Goal: Task Accomplishment & Management: Use online tool/utility

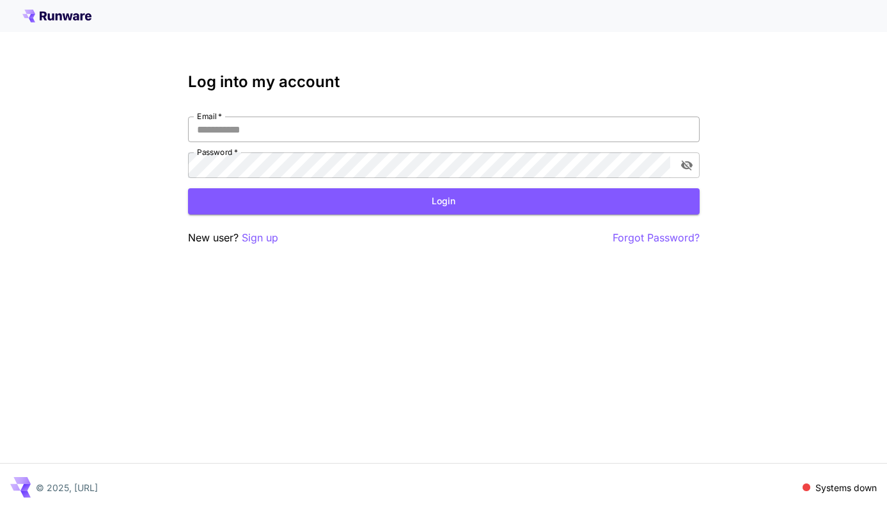
click at [210, 126] on input "Email   *" at bounding box center [444, 129] width 512 height 26
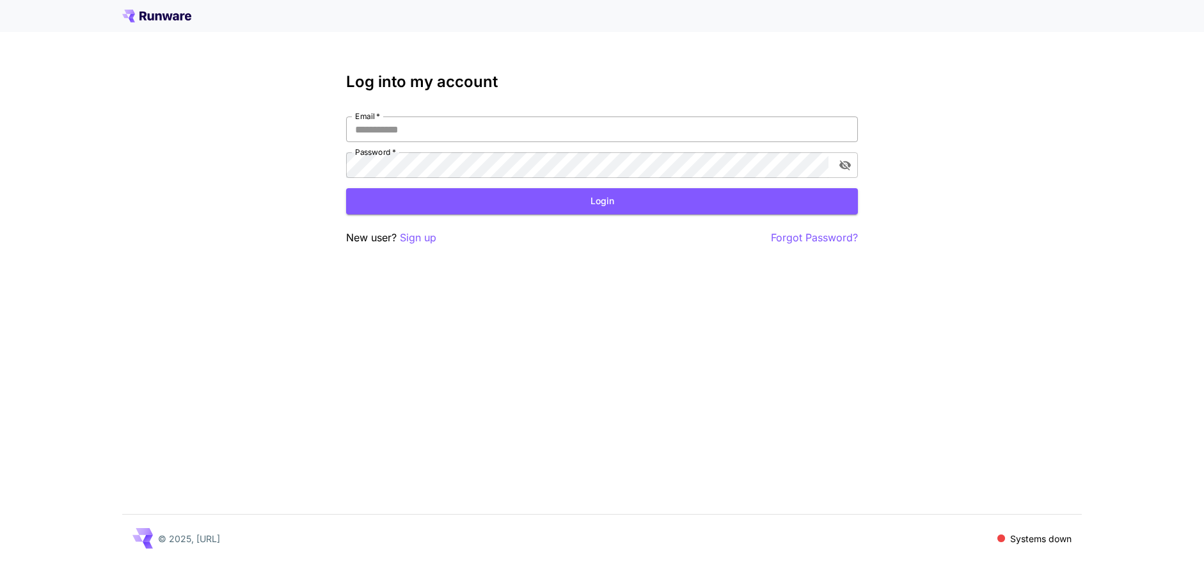
click at [566, 125] on input "Email   *" at bounding box center [602, 129] width 512 height 26
click at [539, 132] on input "Email   *" at bounding box center [602, 129] width 512 height 26
click at [1001, 536] on span at bounding box center [1001, 538] width 8 height 8
click at [519, 119] on input "Email   *" at bounding box center [602, 129] width 512 height 26
click at [425, 239] on p "Sign up" at bounding box center [418, 238] width 36 height 16
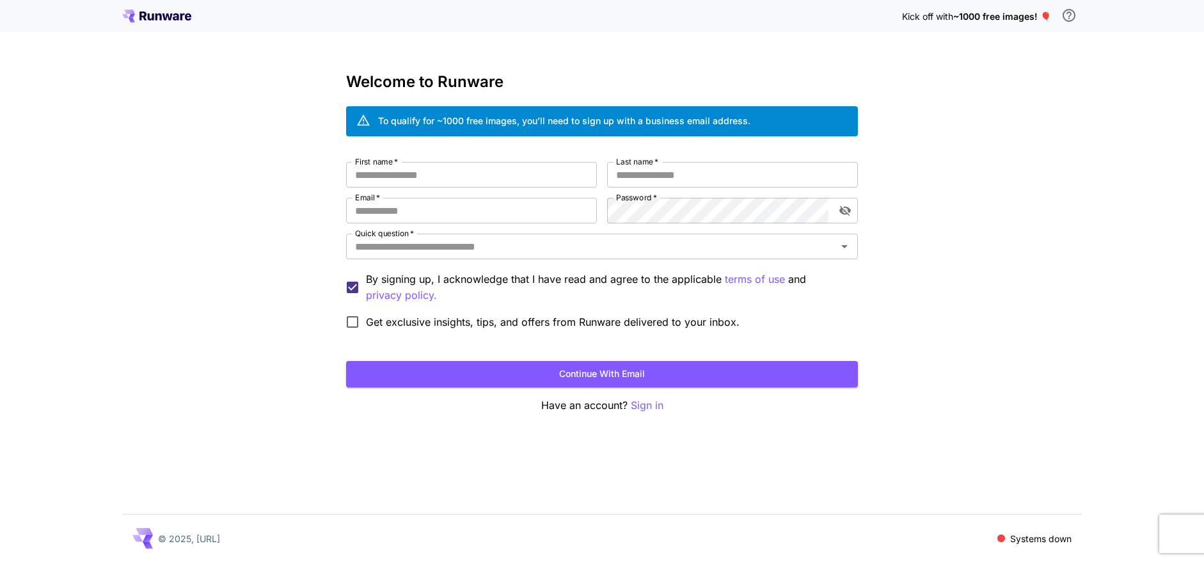
click at [413, 187] on div "First name   * First name   * Last name   * Last name   * Email   * Email   * P…" at bounding box center [602, 248] width 512 height 173
click at [436, 185] on input "First name   *" at bounding box center [471, 175] width 251 height 26
type input "********"
type input "*********"
type input "*"
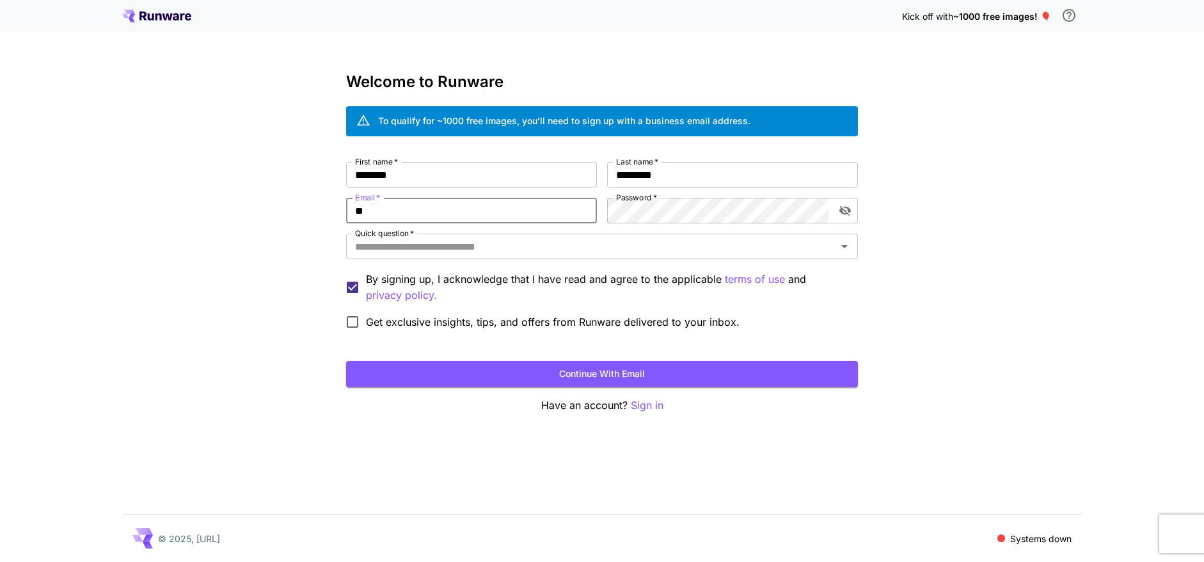
type input "**********"
click at [564, 239] on input "Quick question   *" at bounding box center [591, 246] width 483 height 18
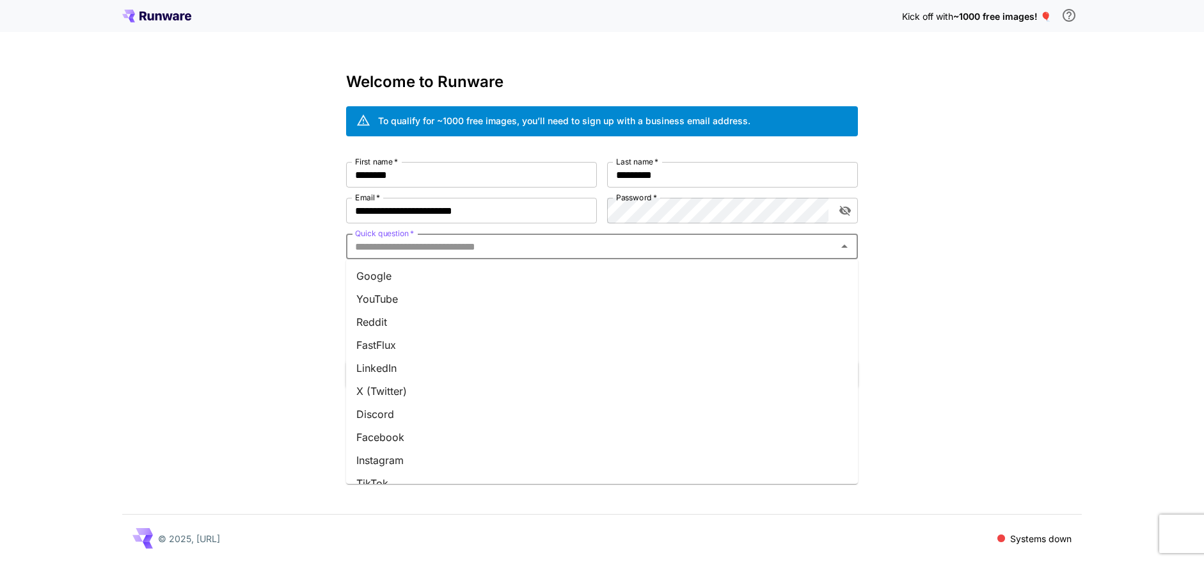
scroll to position [131, 0]
click at [405, 446] on li "Team invite" at bounding box center [602, 444] width 512 height 23
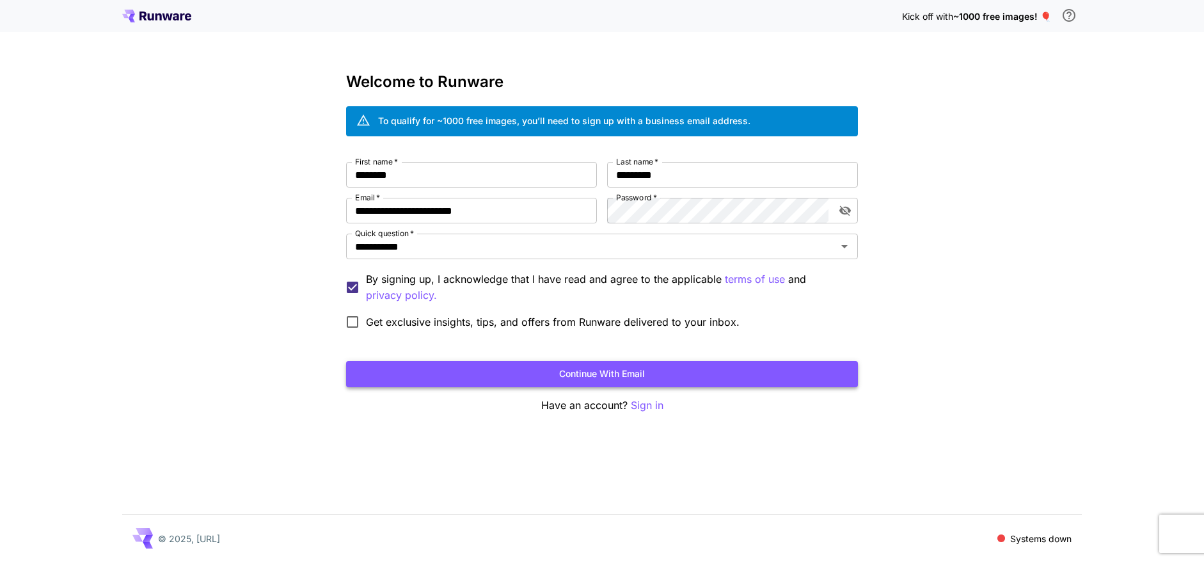
click at [404, 374] on button "Continue with email" at bounding box center [602, 374] width 512 height 26
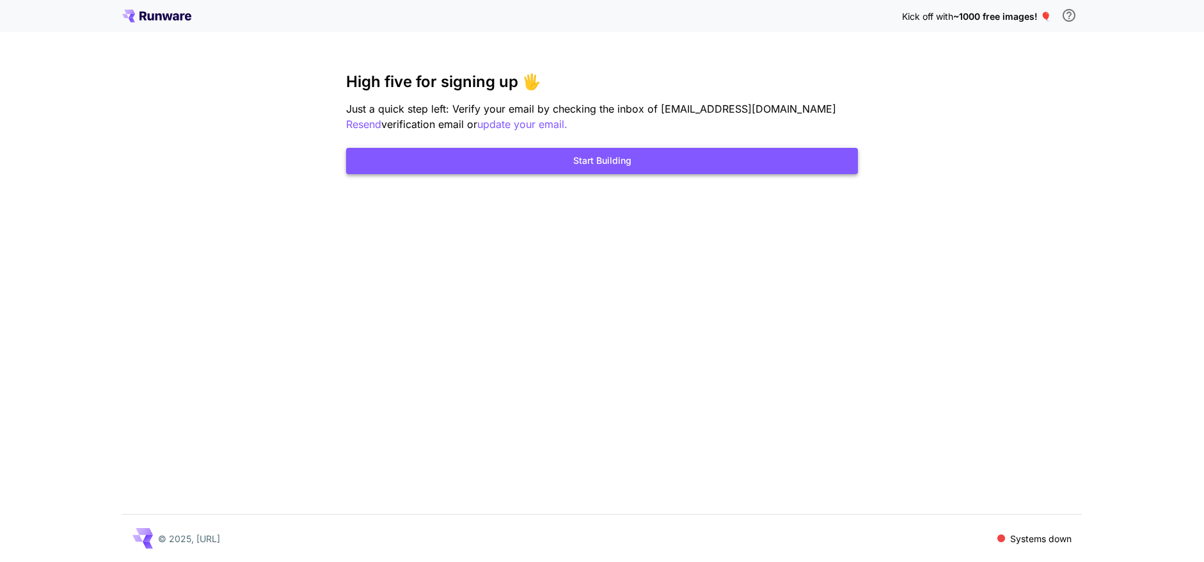
click at [536, 169] on button "Start Building" at bounding box center [602, 161] width 512 height 26
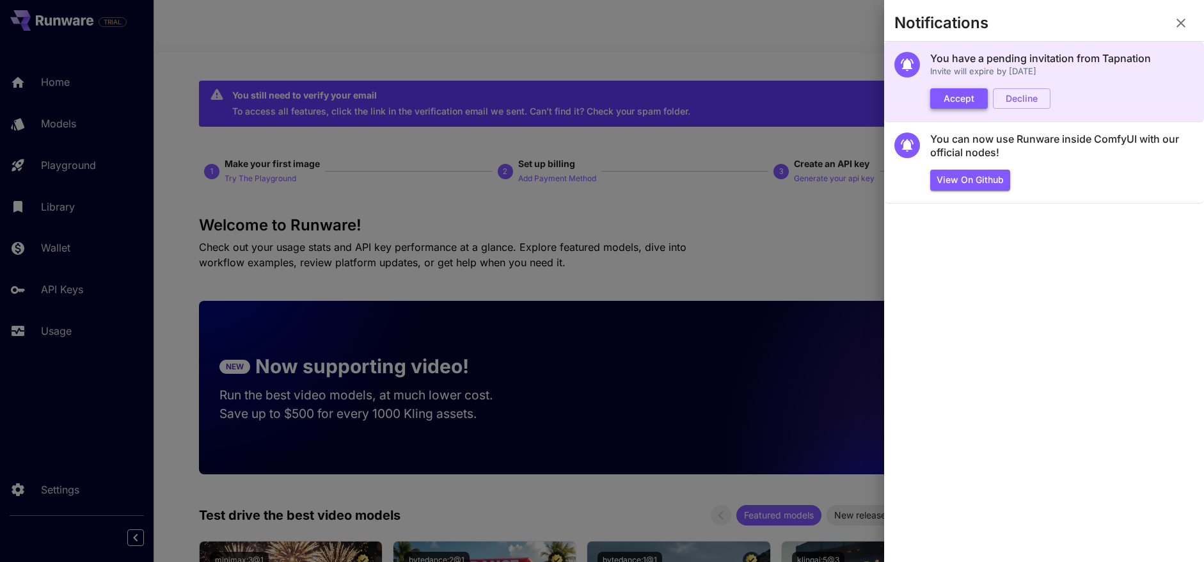
click at [971, 99] on button "Accept" at bounding box center [959, 98] width 58 height 21
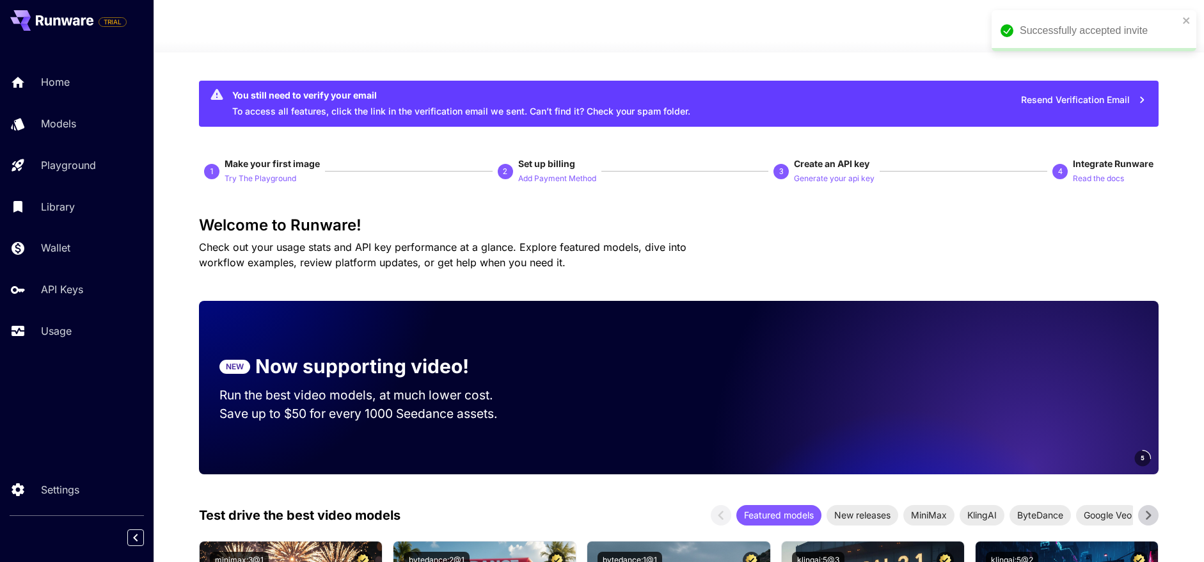
scroll to position [1, 0]
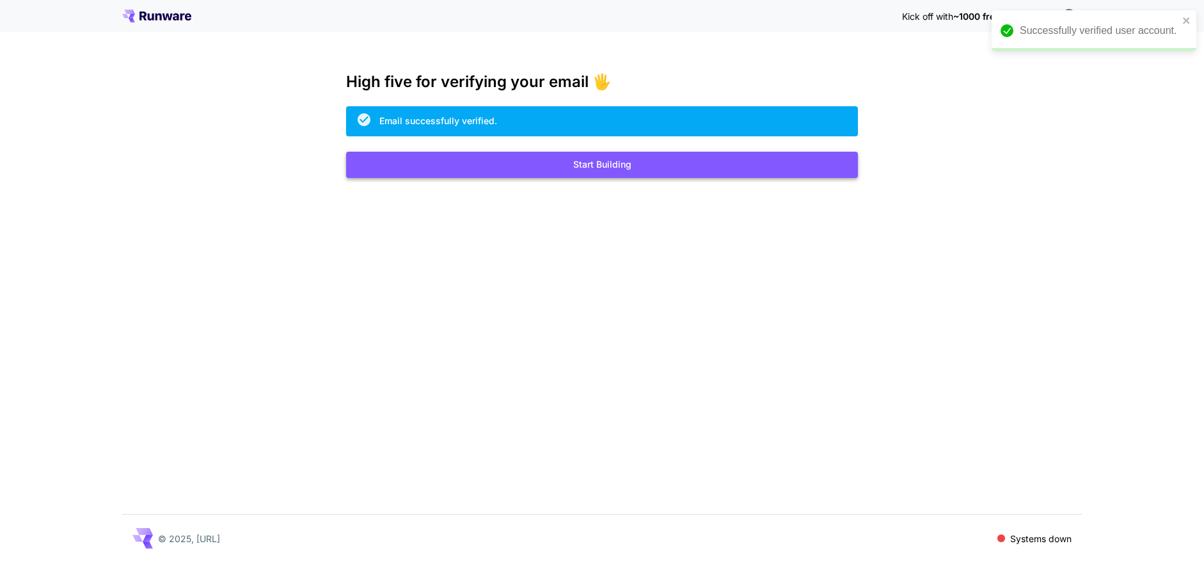
click at [687, 161] on button "Start Building" at bounding box center [602, 165] width 512 height 26
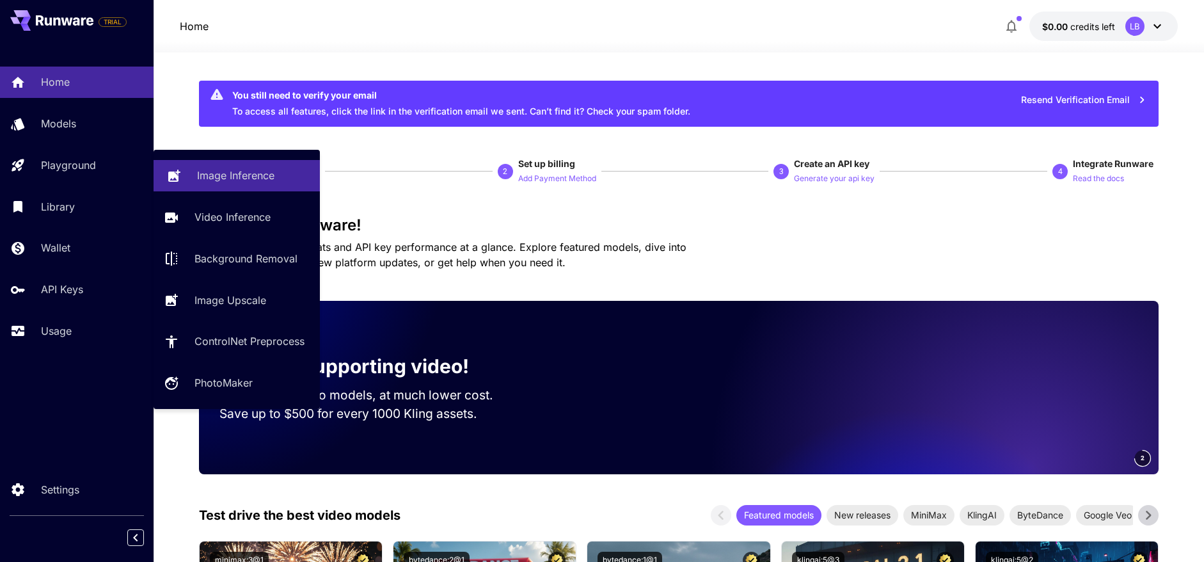
click at [199, 160] on link "Image Inference" at bounding box center [237, 175] width 166 height 31
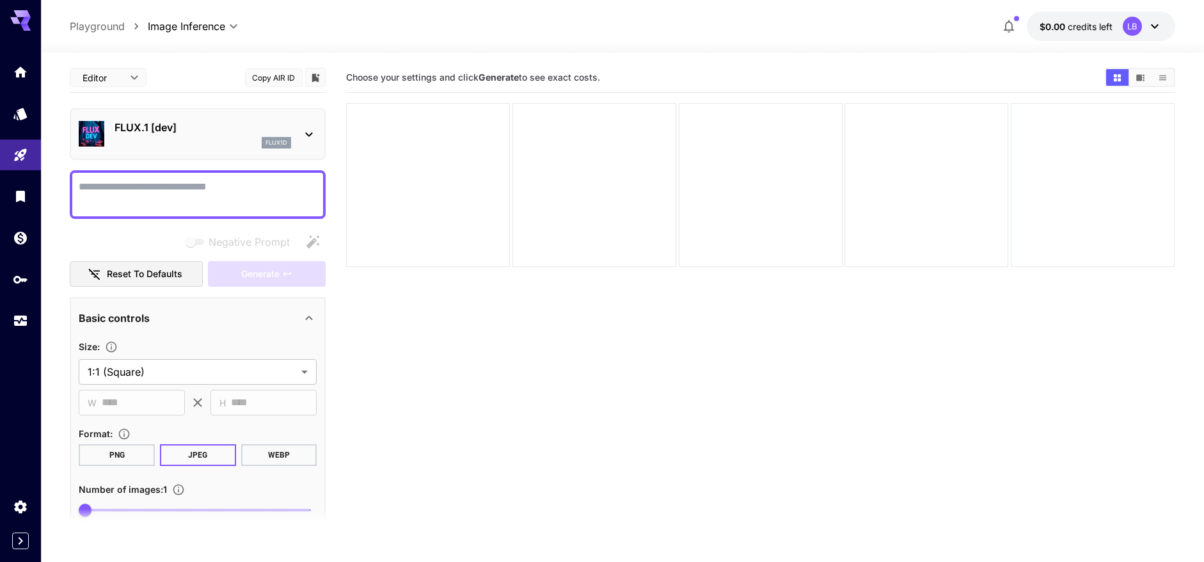
click at [150, 187] on textarea "Negative Prompt" at bounding box center [198, 194] width 238 height 31
click at [192, 198] on textarea "Negative Prompt" at bounding box center [198, 194] width 238 height 31
paste textarea "**********"
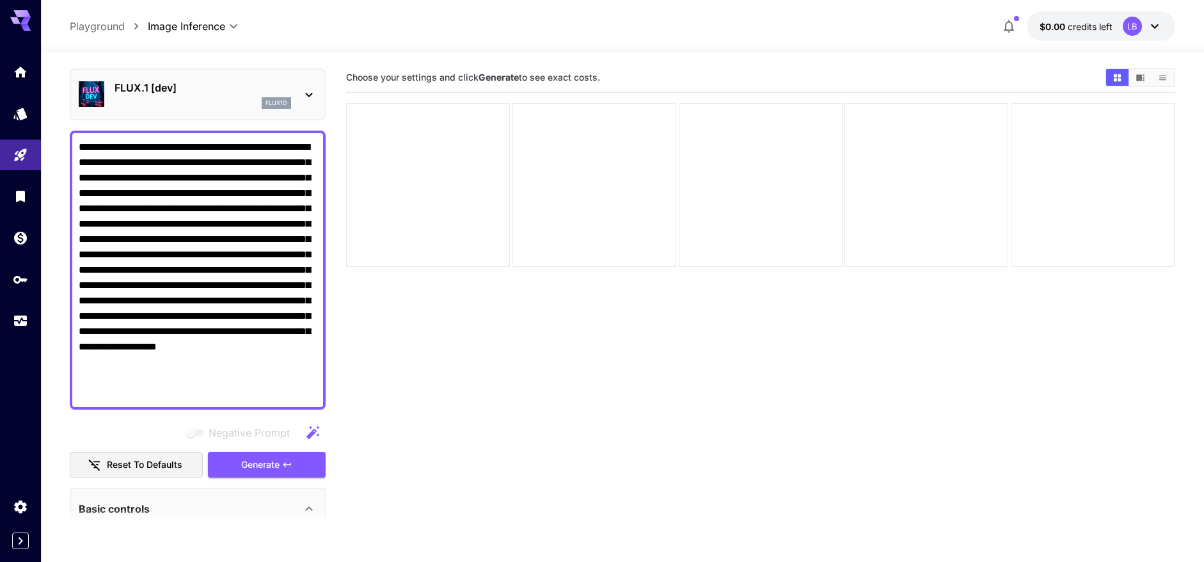
scroll to position [38, 0]
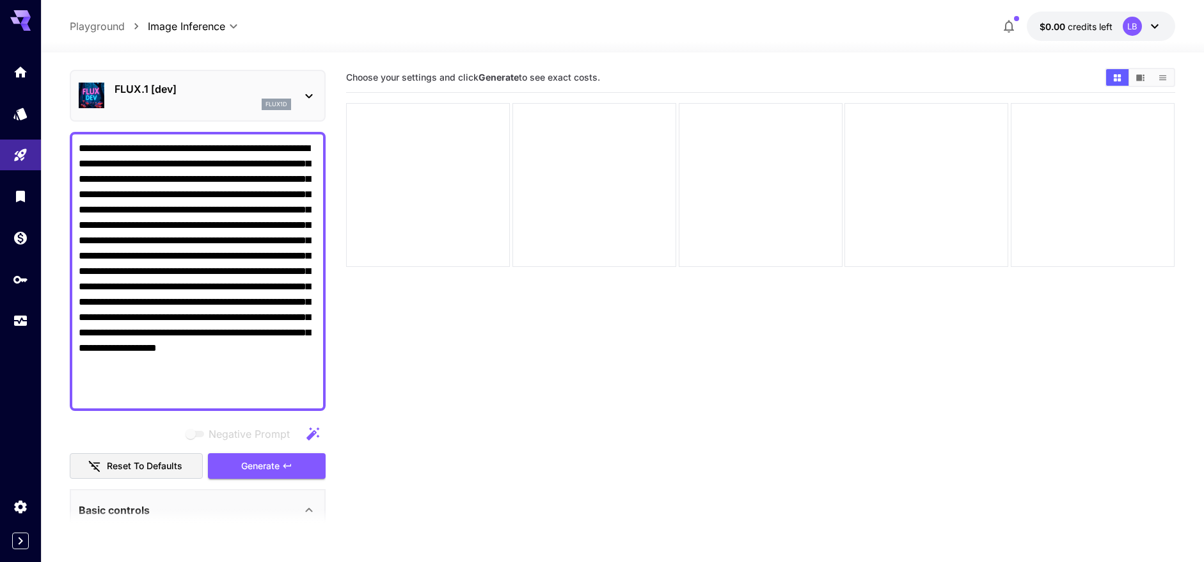
type textarea "**********"
click at [309, 95] on icon at bounding box center [308, 95] width 15 height 15
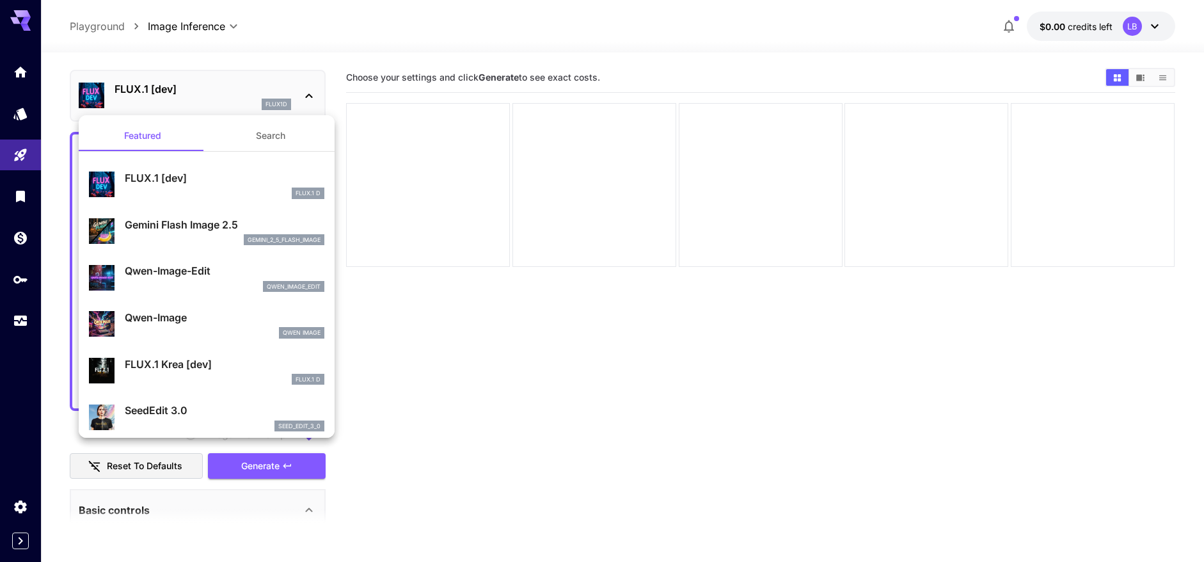
click at [309, 95] on div at bounding box center [602, 281] width 1204 height 562
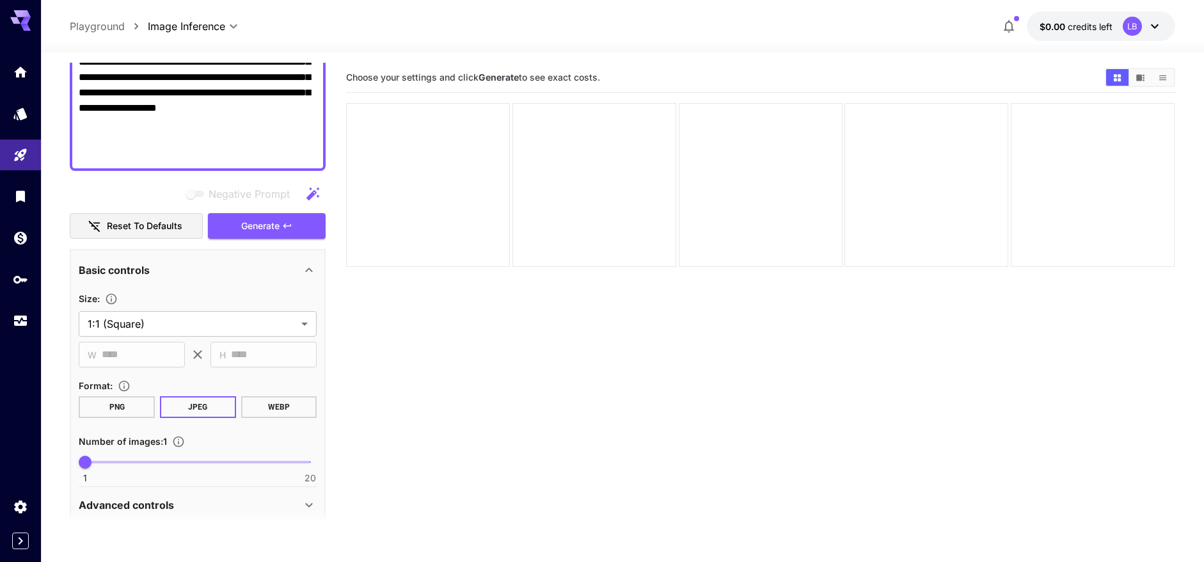
scroll to position [170, 0]
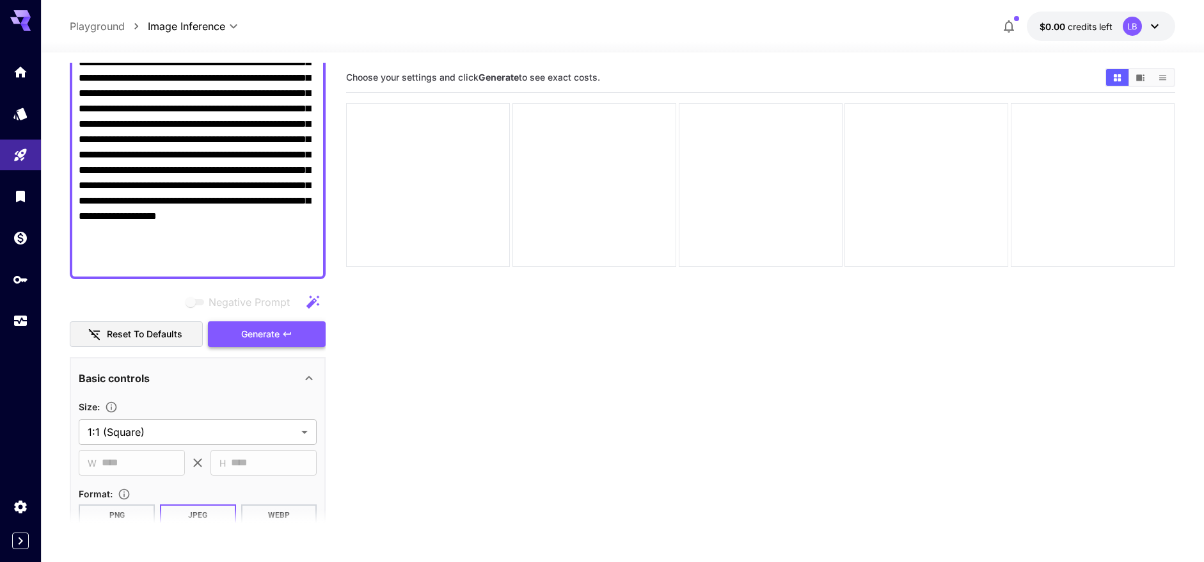
click at [267, 335] on span "Generate" at bounding box center [260, 334] width 38 height 16
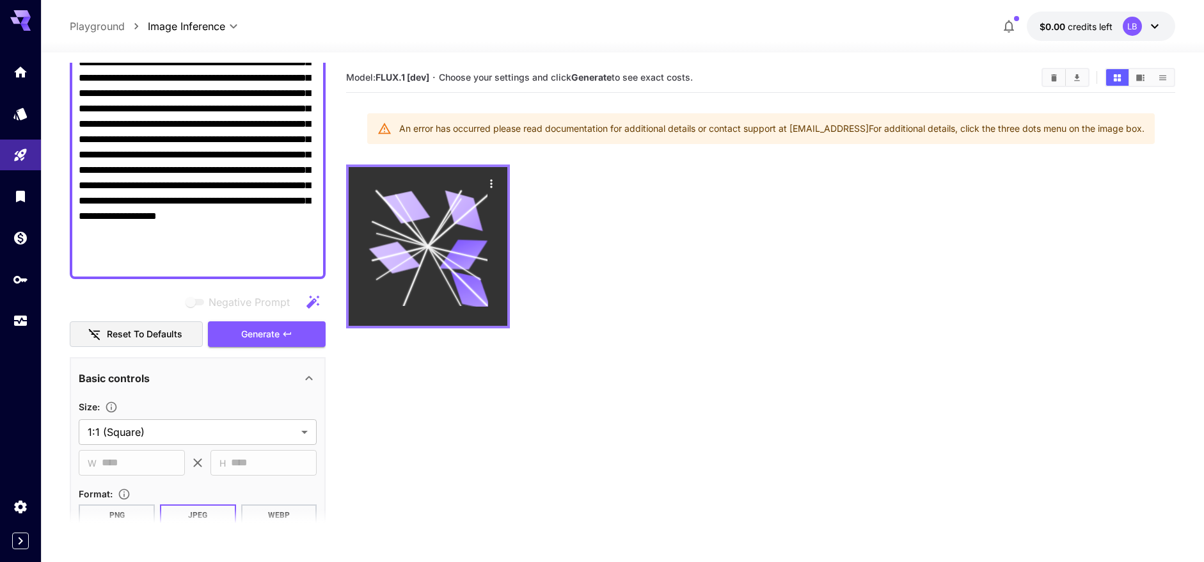
click at [448, 236] on icon at bounding box center [428, 246] width 119 height 119
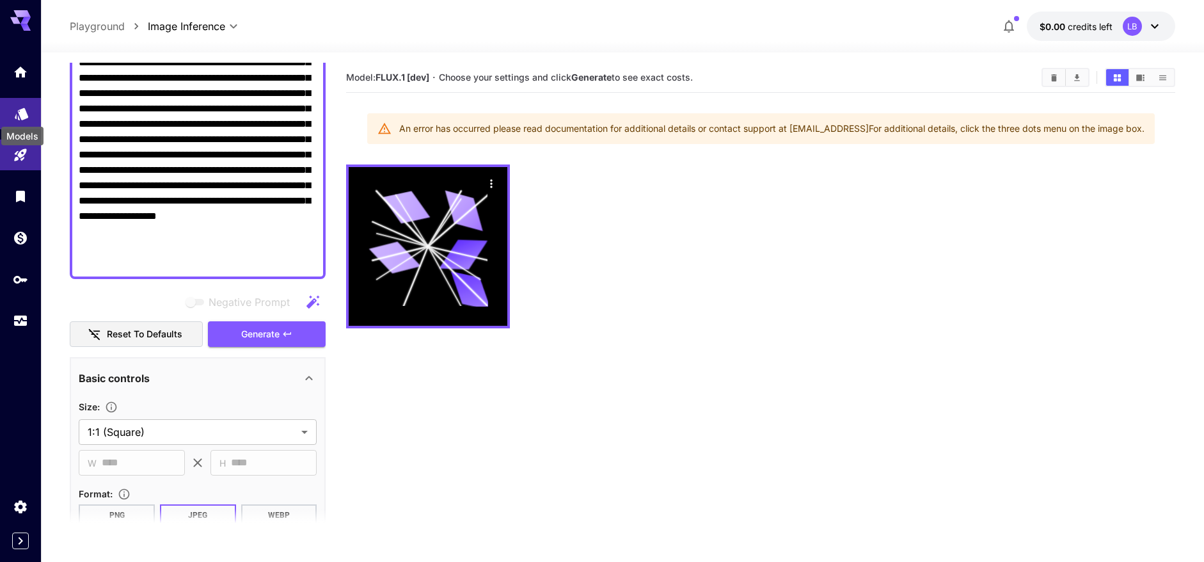
click at [24, 110] on icon "Models" at bounding box center [21, 110] width 13 height 12
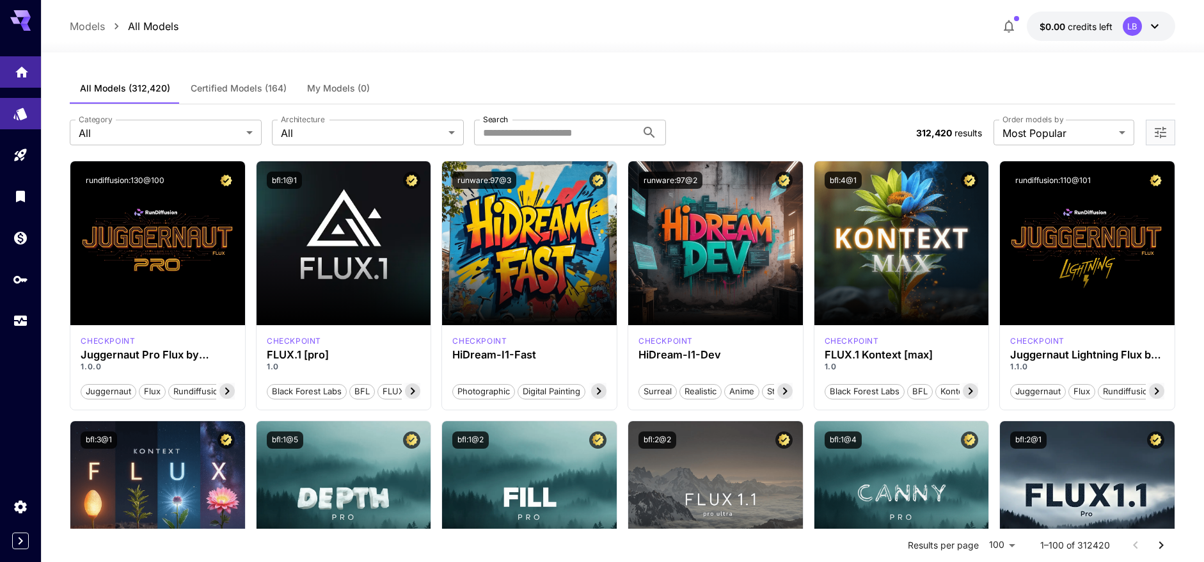
click at [17, 79] on link at bounding box center [20, 71] width 41 height 31
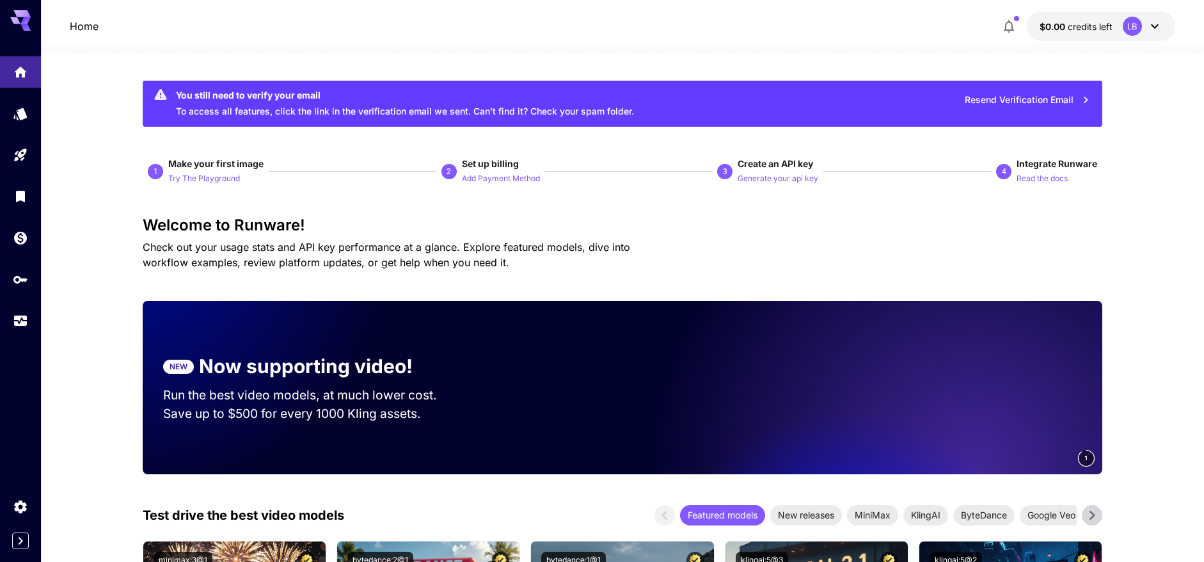
click at [1102, 15] on button "$0.00 credits left LB" at bounding box center [1101, 26] width 148 height 29
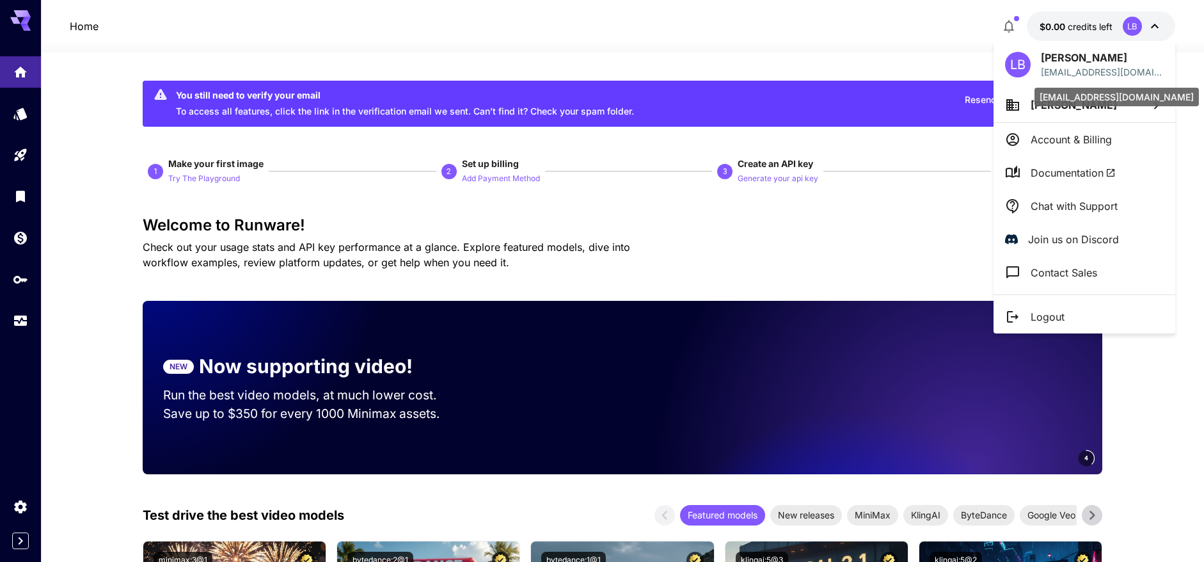
click at [1054, 102] on div "[EMAIL_ADDRESS][DOMAIN_NAME]" at bounding box center [1117, 97] width 164 height 19
click at [1116, 101] on span "[PERSON_NAME]" at bounding box center [1074, 105] width 86 height 13
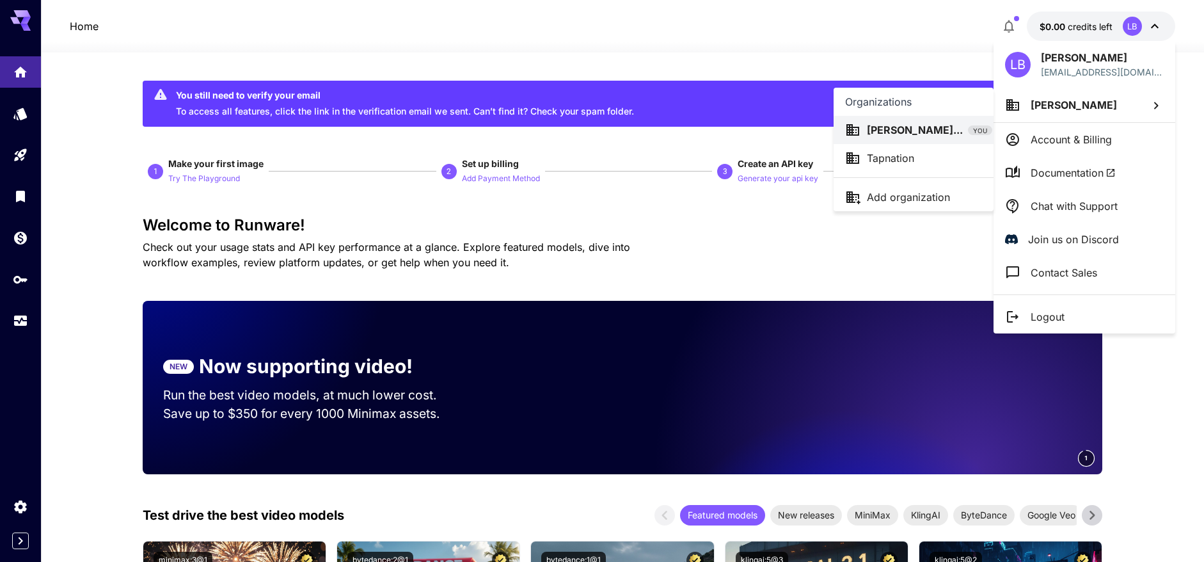
click at [923, 157] on div "Tapnation" at bounding box center [913, 157] width 137 height 15
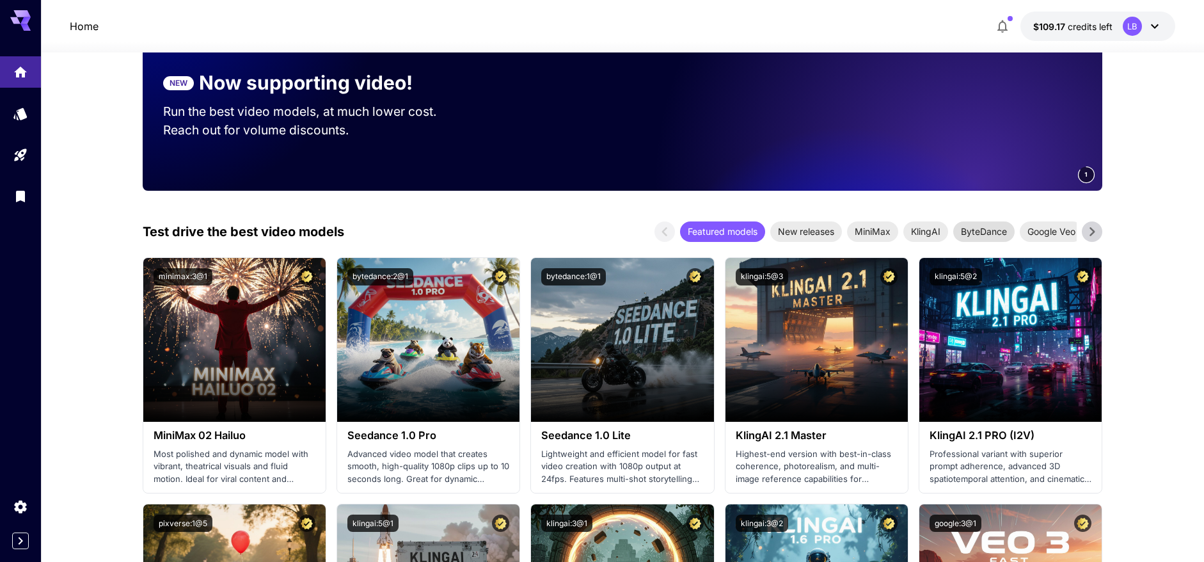
scroll to position [208, 0]
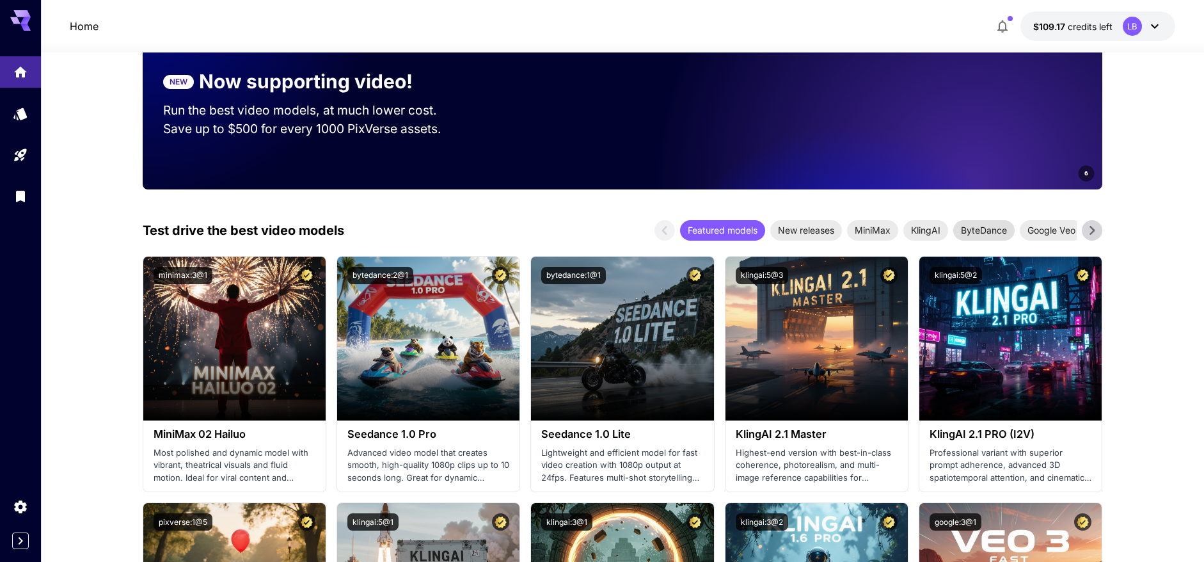
click at [983, 235] on span "ByteDance" at bounding box center [983, 229] width 61 height 13
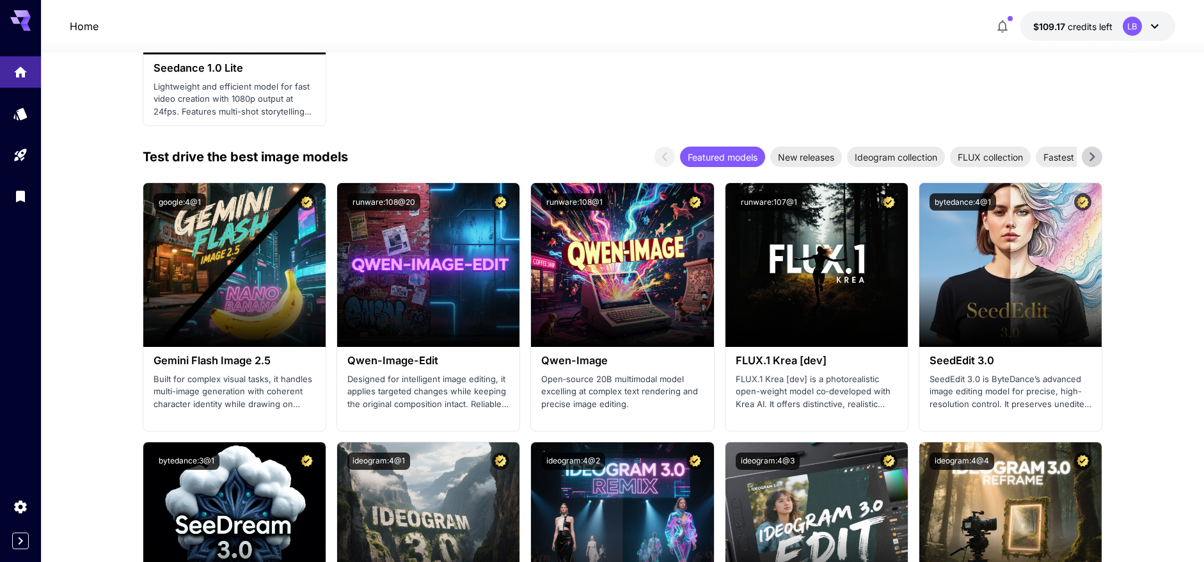
scroll to position [369, 0]
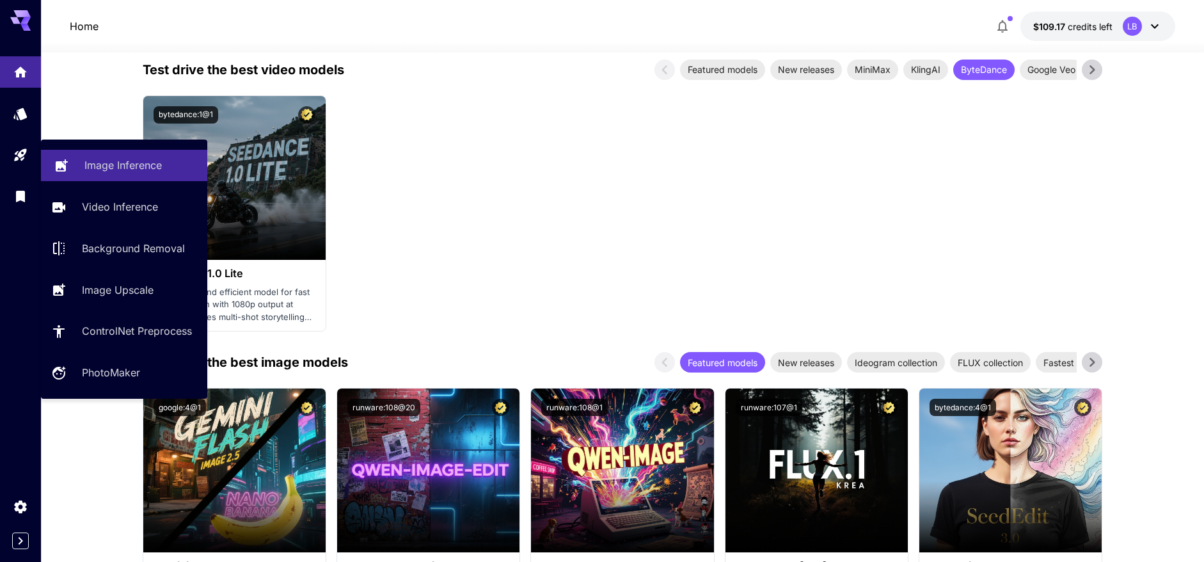
click at [109, 166] on p "Image Inference" at bounding box center [122, 164] width 77 height 15
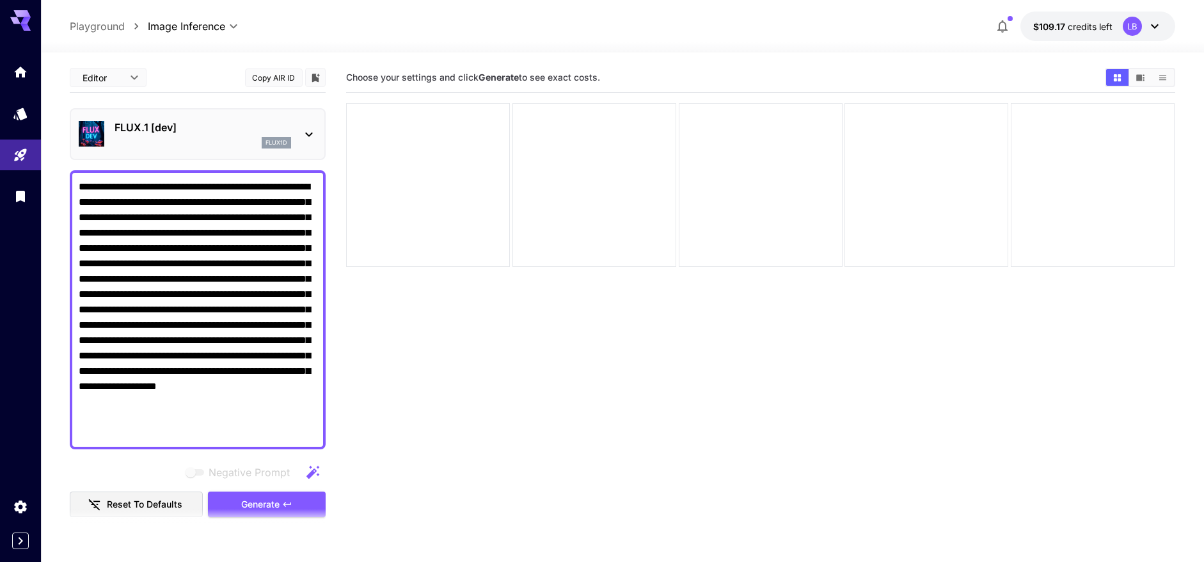
click at [97, 79] on body "**********" at bounding box center [602, 331] width 1204 height 663
click at [97, 79] on div at bounding box center [602, 281] width 1204 height 562
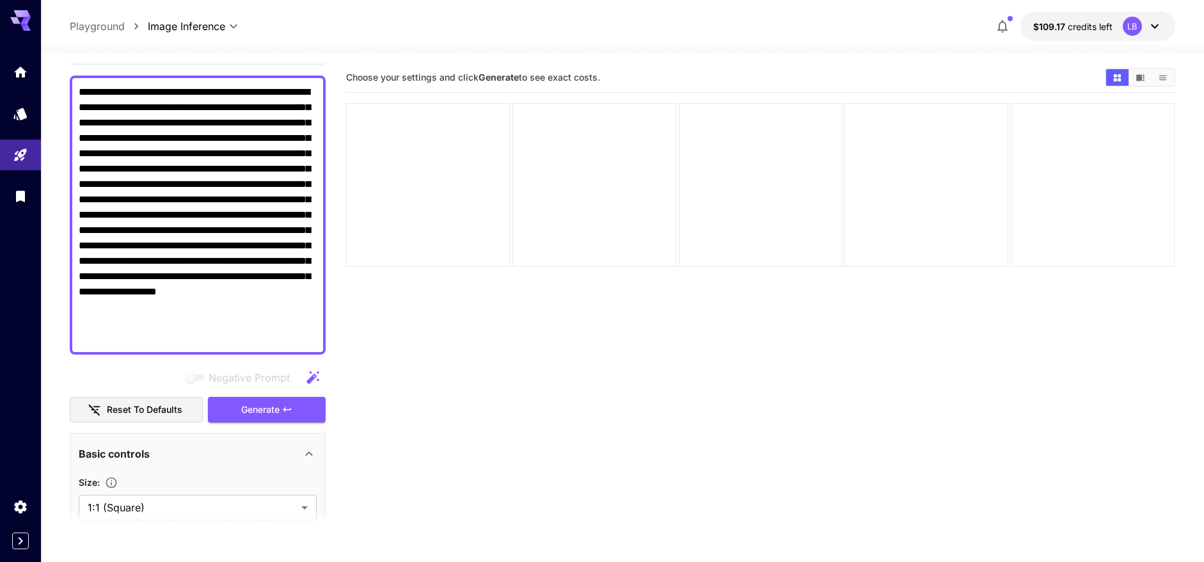
scroll to position [100, 0]
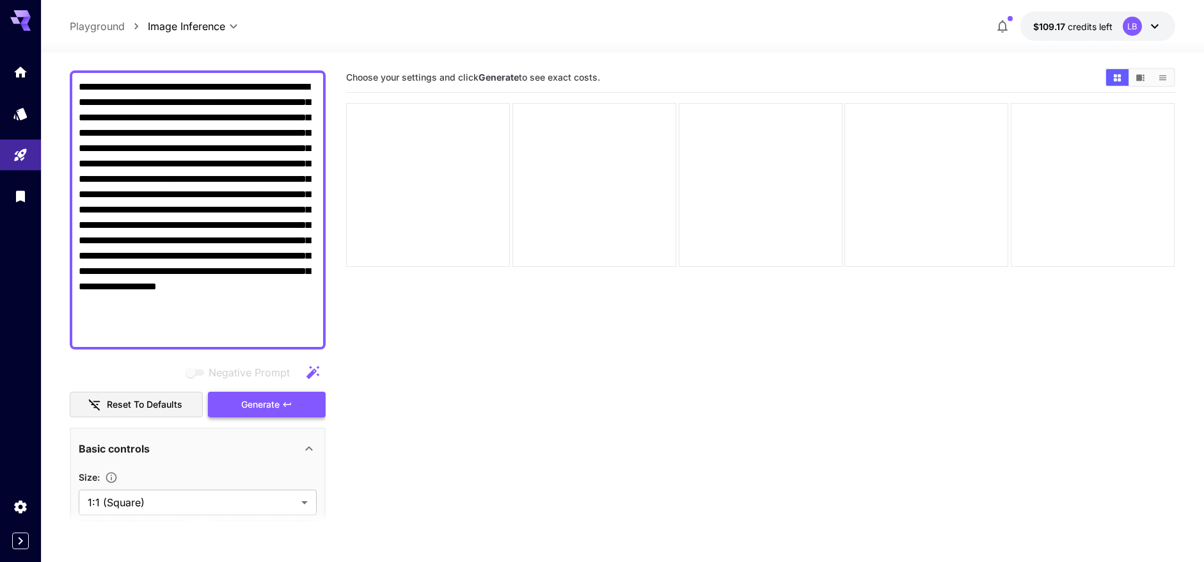
click at [229, 402] on button "Generate" at bounding box center [267, 405] width 118 height 26
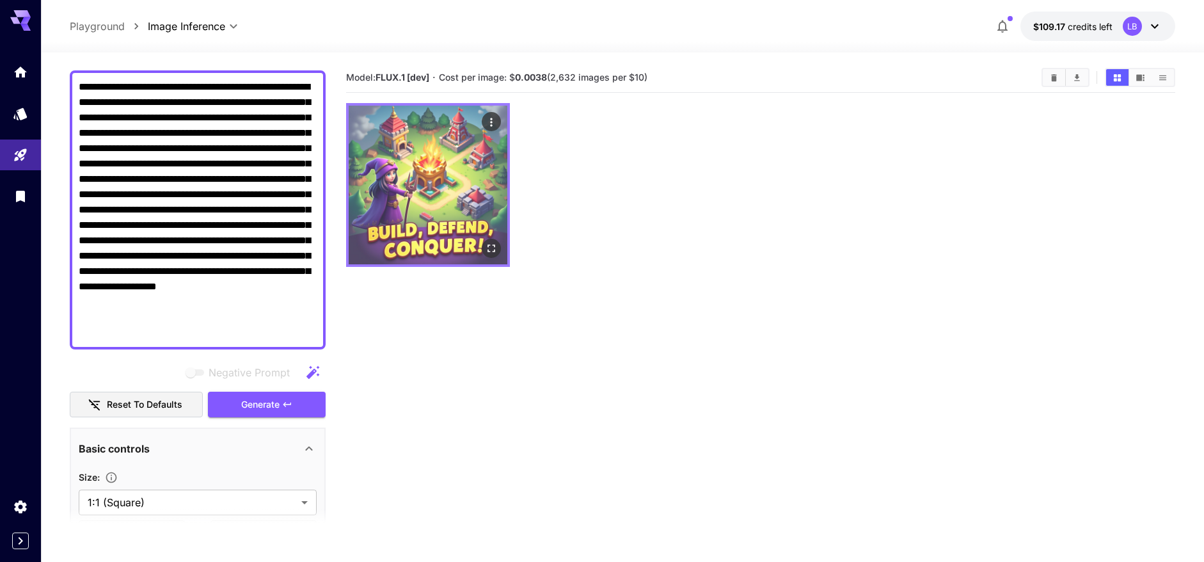
click at [440, 190] on img at bounding box center [428, 185] width 159 height 159
click at [494, 249] on icon "Open in fullscreen" at bounding box center [492, 248] width 13 height 13
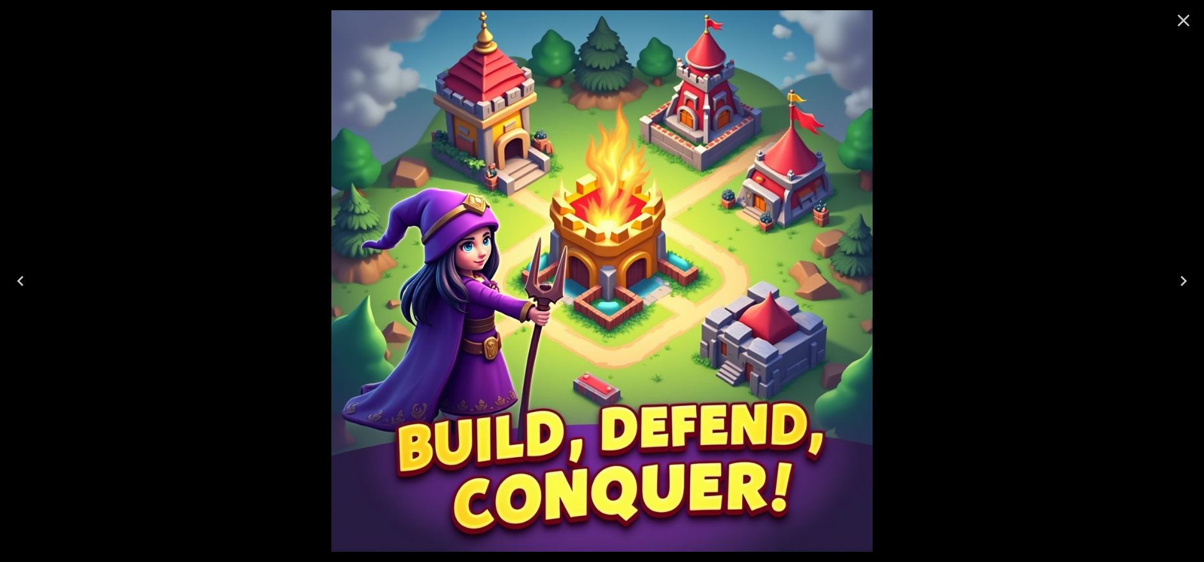
click at [1182, 283] on icon "Next" at bounding box center [1183, 281] width 20 height 20
click at [1187, 282] on icon "Next" at bounding box center [1183, 281] width 20 height 20
click at [1186, 277] on icon "Next" at bounding box center [1183, 281] width 20 height 20
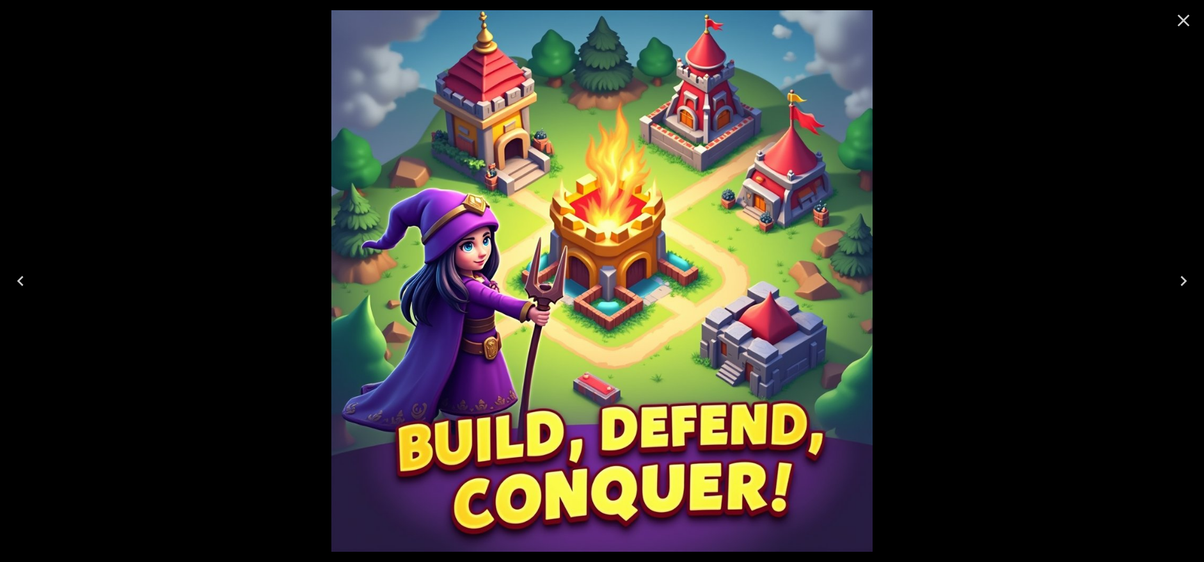
click at [1186, 277] on icon "Next" at bounding box center [1183, 281] width 20 height 20
click at [1196, 8] on button "Close" at bounding box center [1183, 20] width 31 height 31
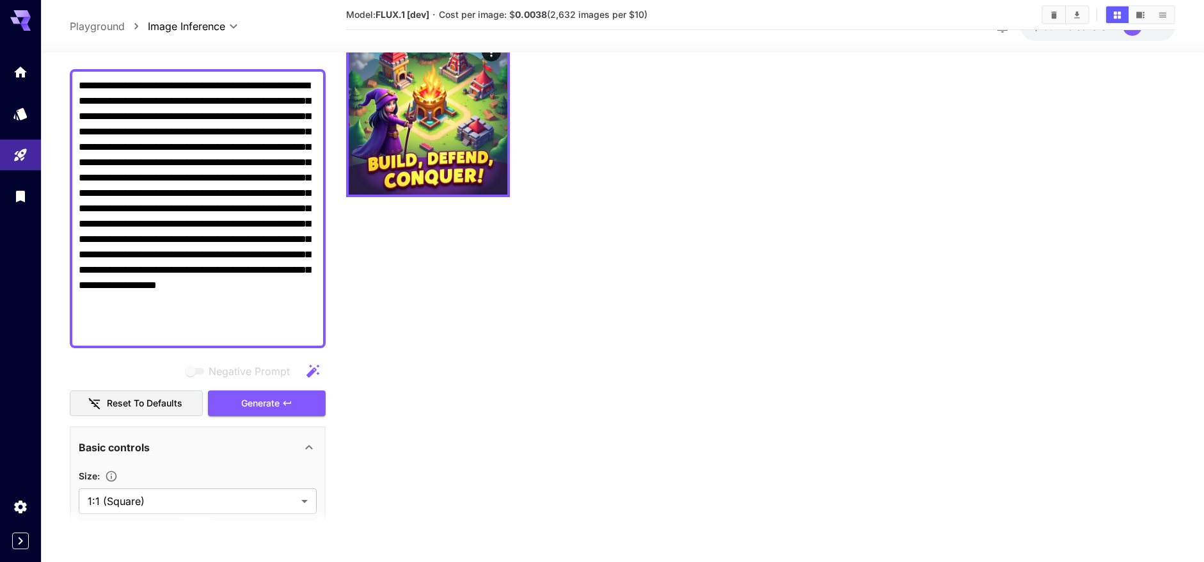
scroll to position [0, 0]
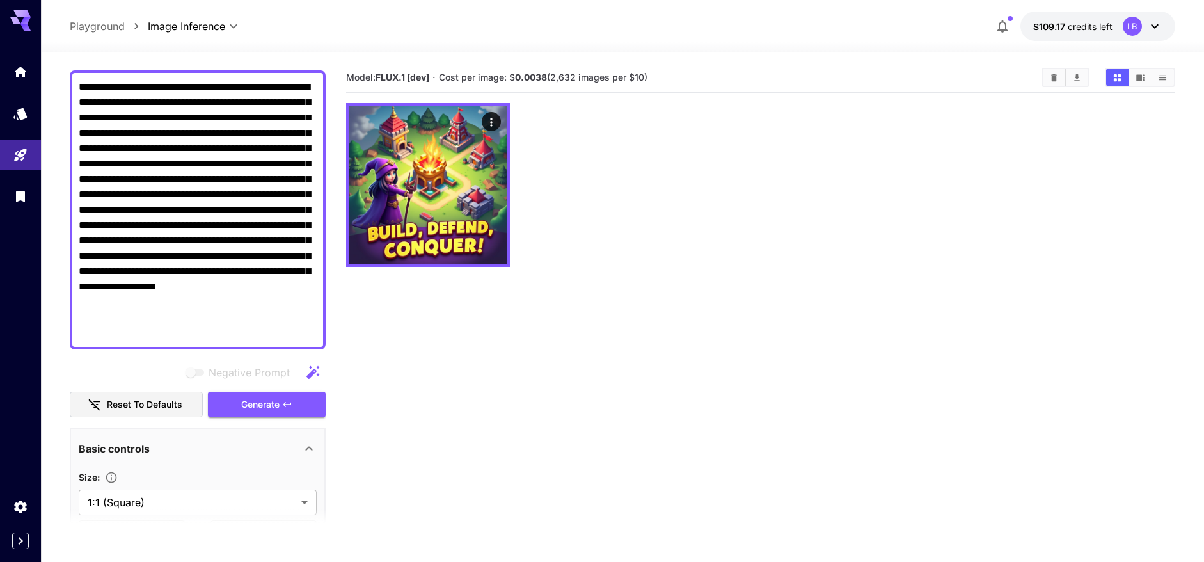
click at [189, 224] on textarea "**********" at bounding box center [198, 209] width 238 height 261
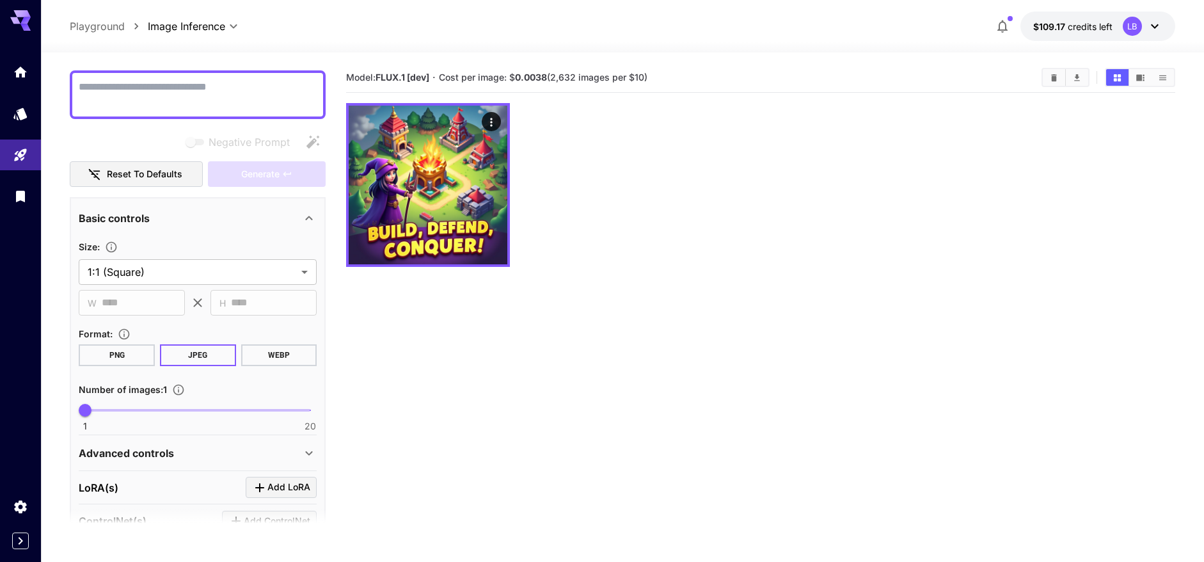
click at [183, 21] on body "**********" at bounding box center [602, 331] width 1204 height 663
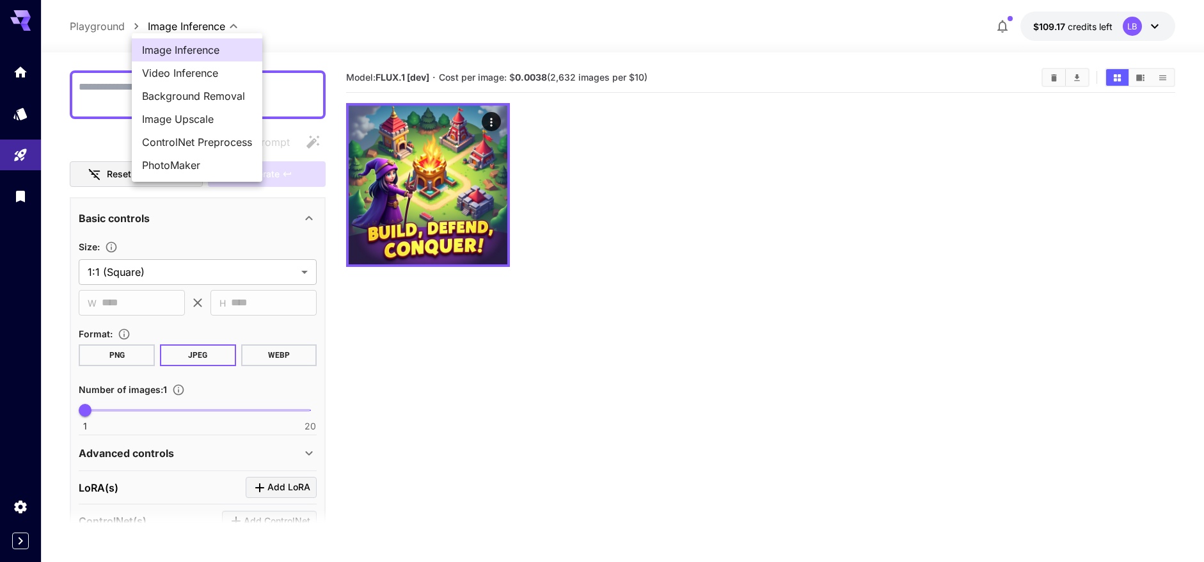
click at [174, 67] on span "Video Inference" at bounding box center [197, 72] width 110 height 15
type input "**********"
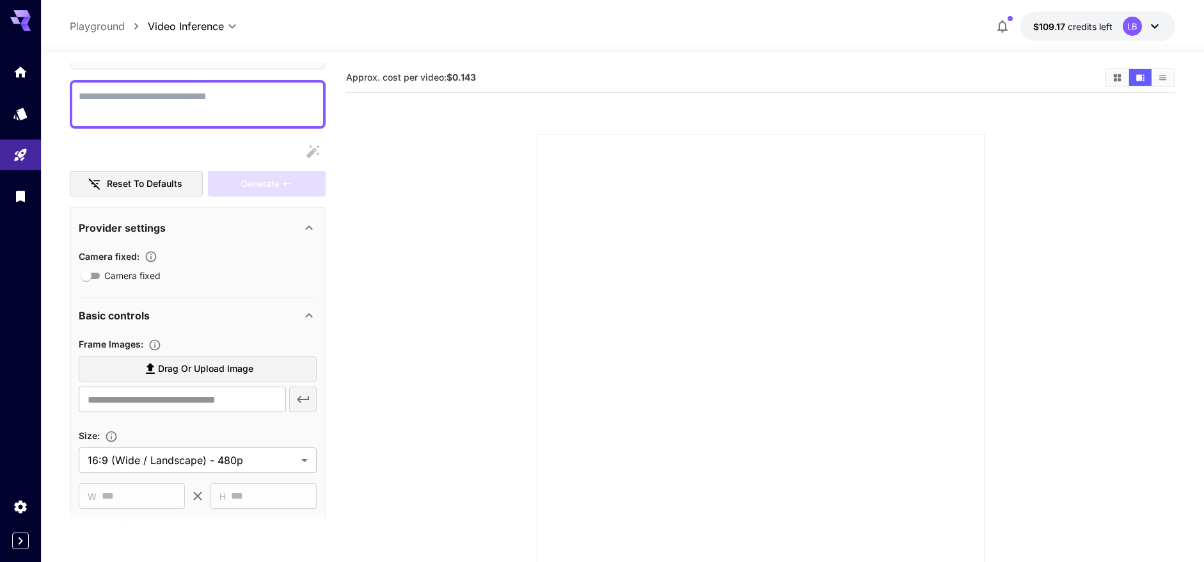
scroll to position [93, 0]
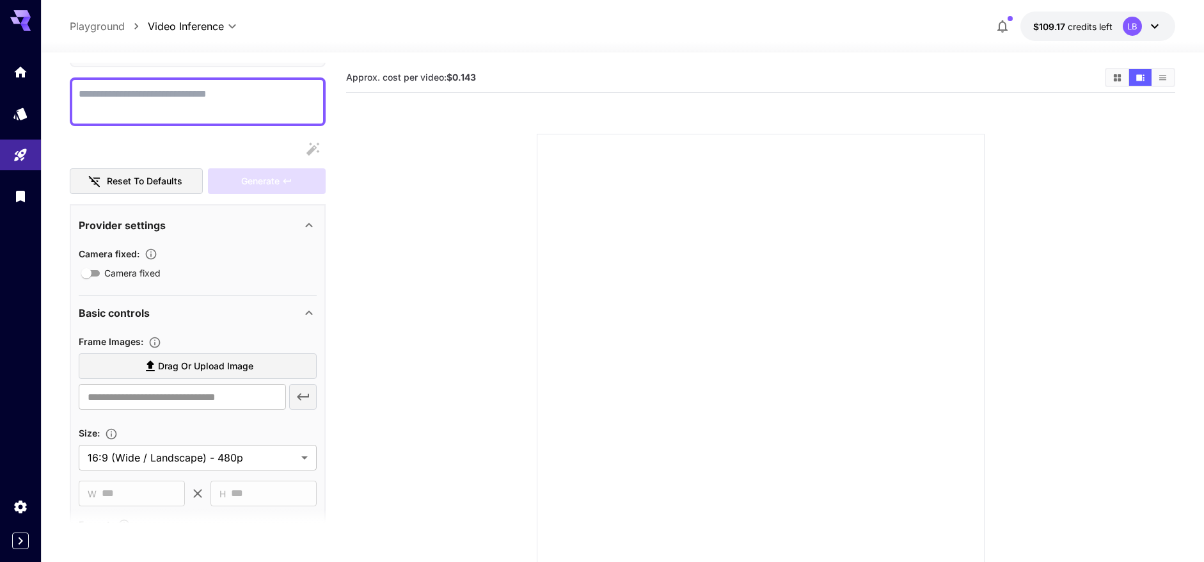
click at [196, 369] on span "Drag or upload image" at bounding box center [205, 366] width 95 height 16
click at [0, 0] on input "Drag or upload image" at bounding box center [0, 0] width 0 height 0
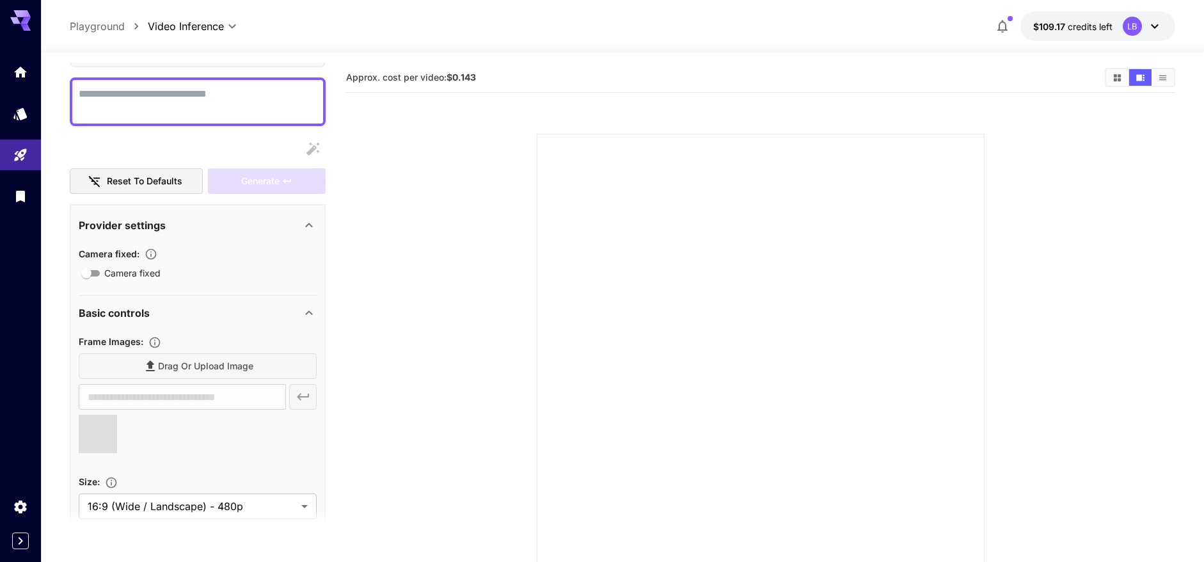
type input "**********"
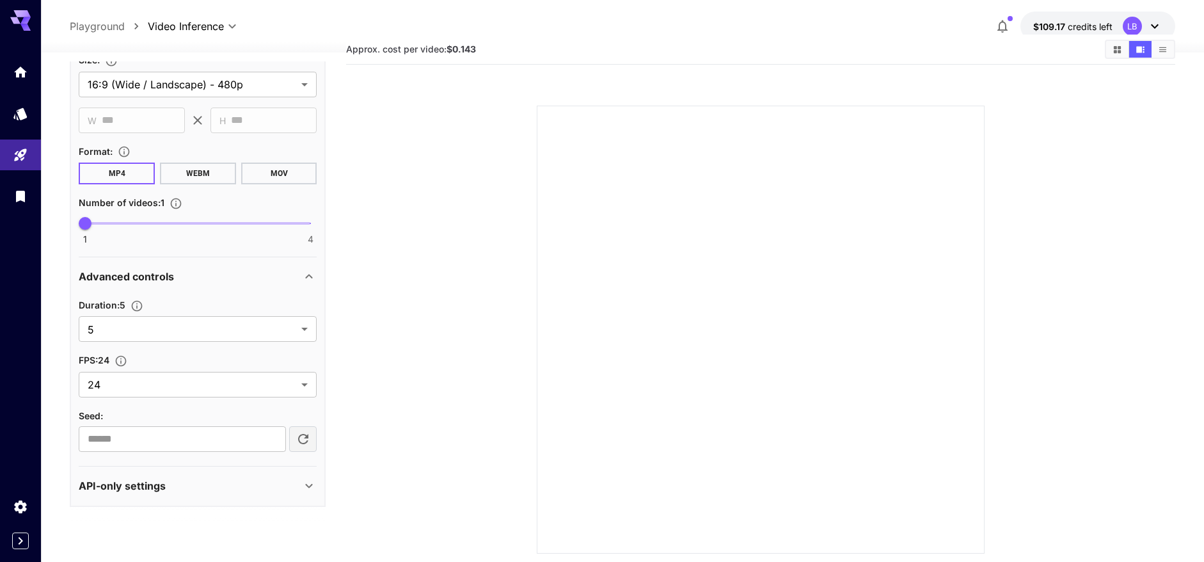
scroll to position [29, 0]
click at [142, 304] on icon "Set the number of duration" at bounding box center [137, 305] width 11 height 11
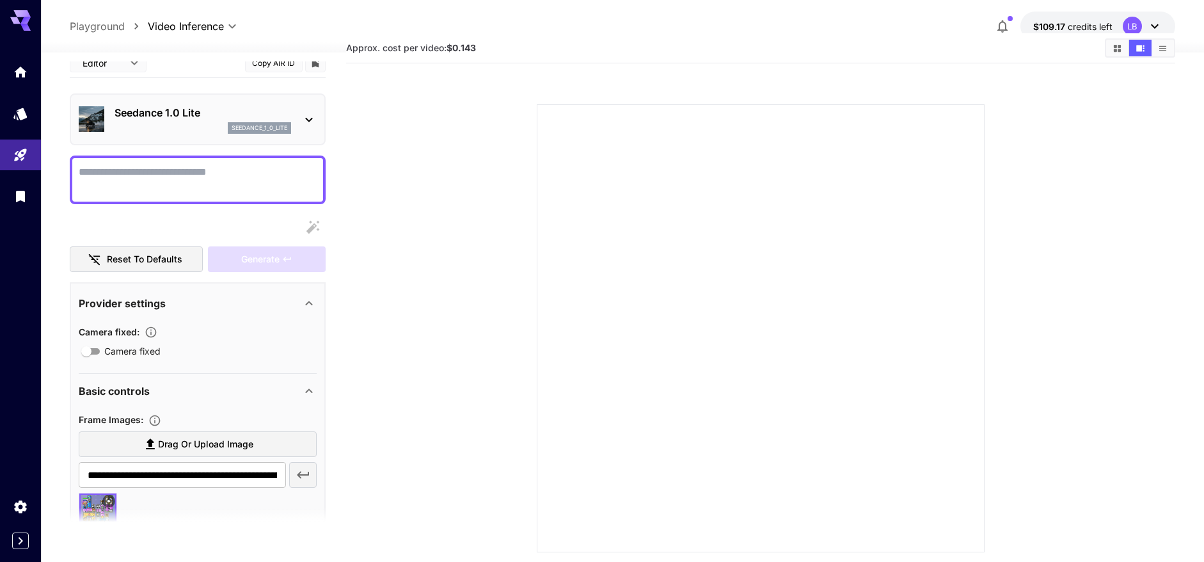
scroll to position [0, 0]
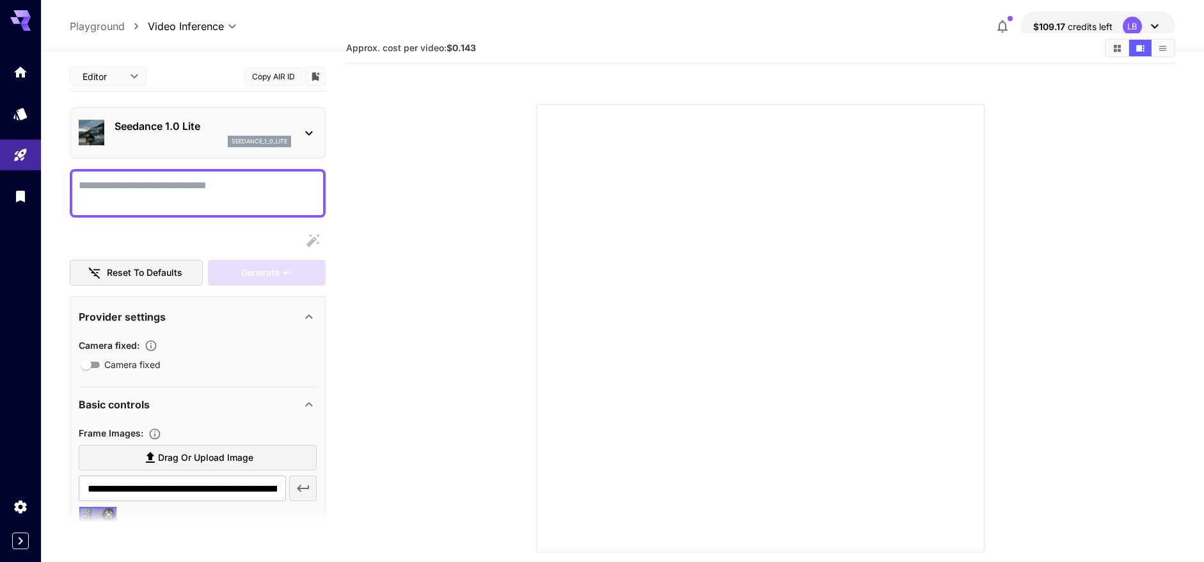
click at [174, 184] on textarea "Camera fixed" at bounding box center [198, 193] width 238 height 31
click at [200, 184] on textarea "Camera fixed" at bounding box center [198, 193] width 238 height 31
paste textarea "**********"
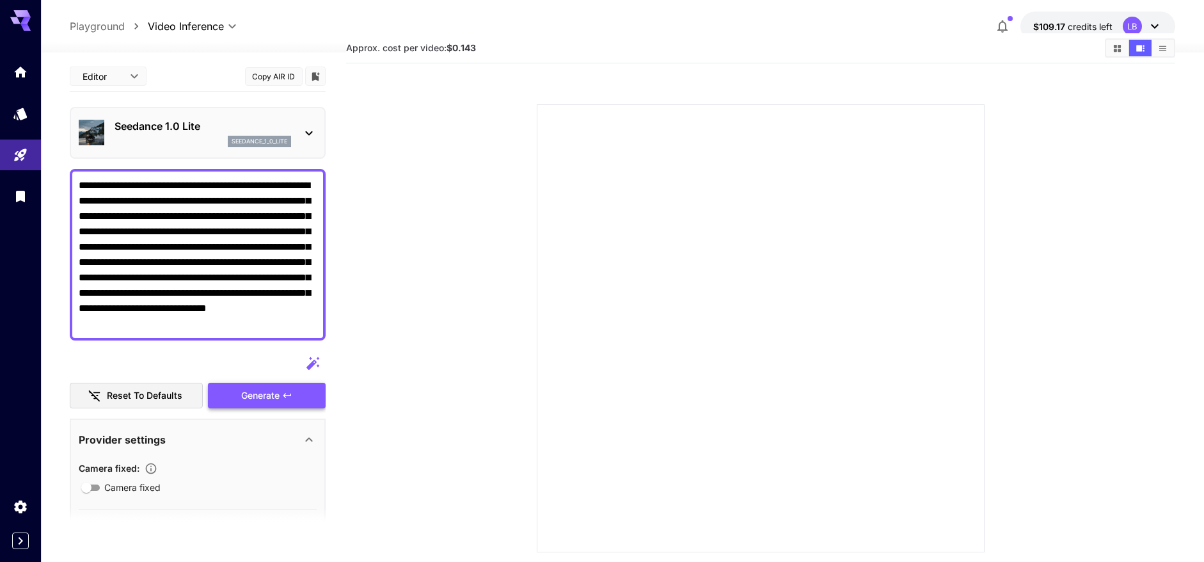
type textarea "**********"
click at [256, 401] on div "Generate" at bounding box center [267, 396] width 118 height 26
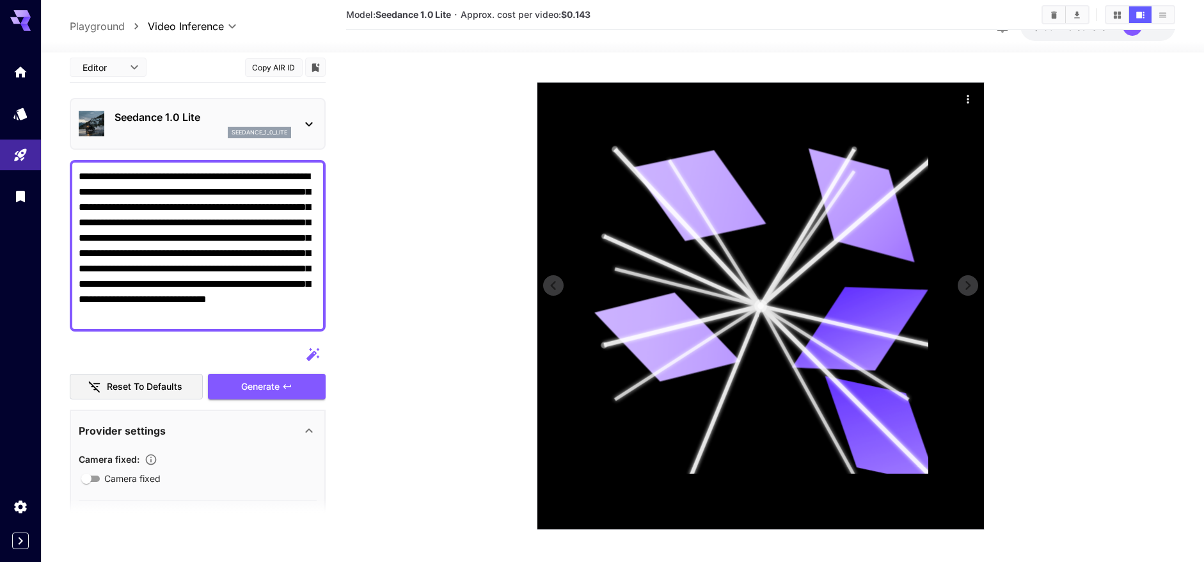
scroll to position [129, 0]
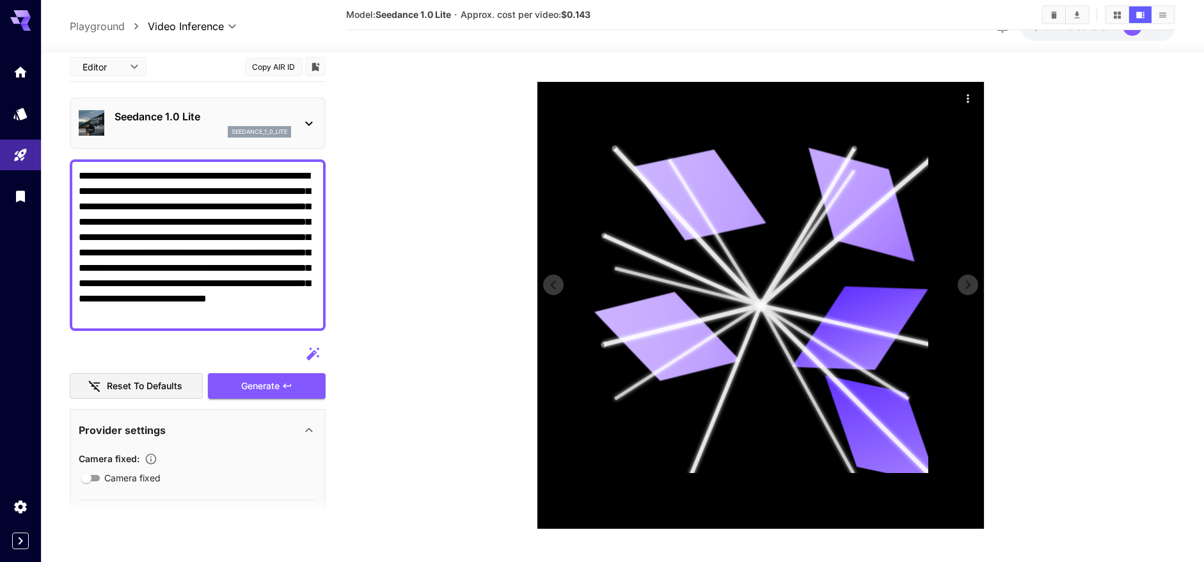
click at [806, 315] on icon at bounding box center [846, 324] width 170 height 39
click at [956, 284] on div at bounding box center [760, 305] width 447 height 447
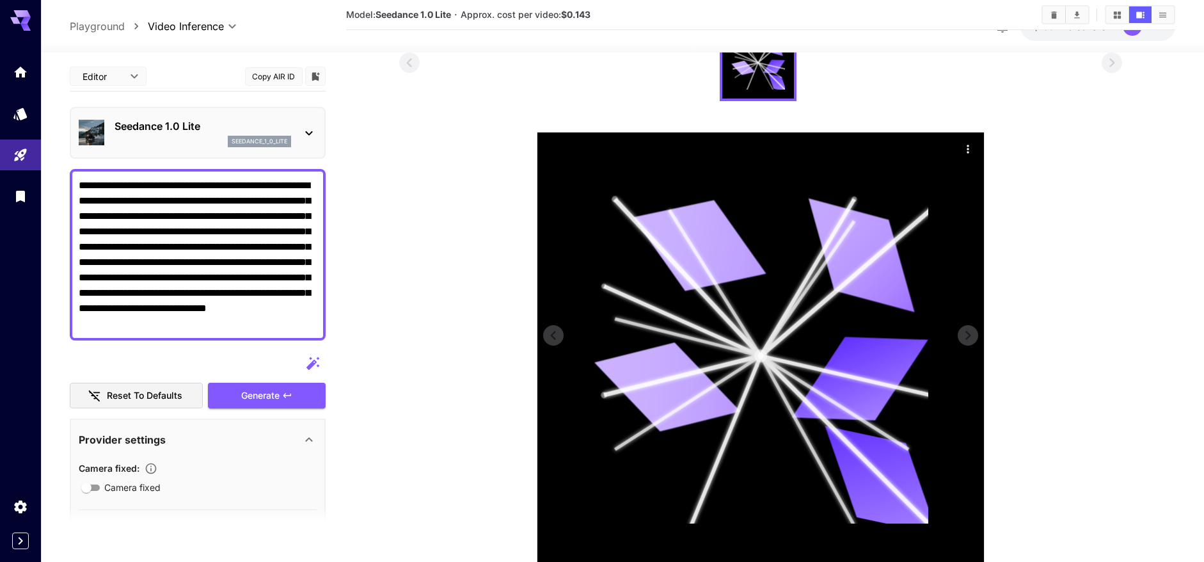
scroll to position [0, 0]
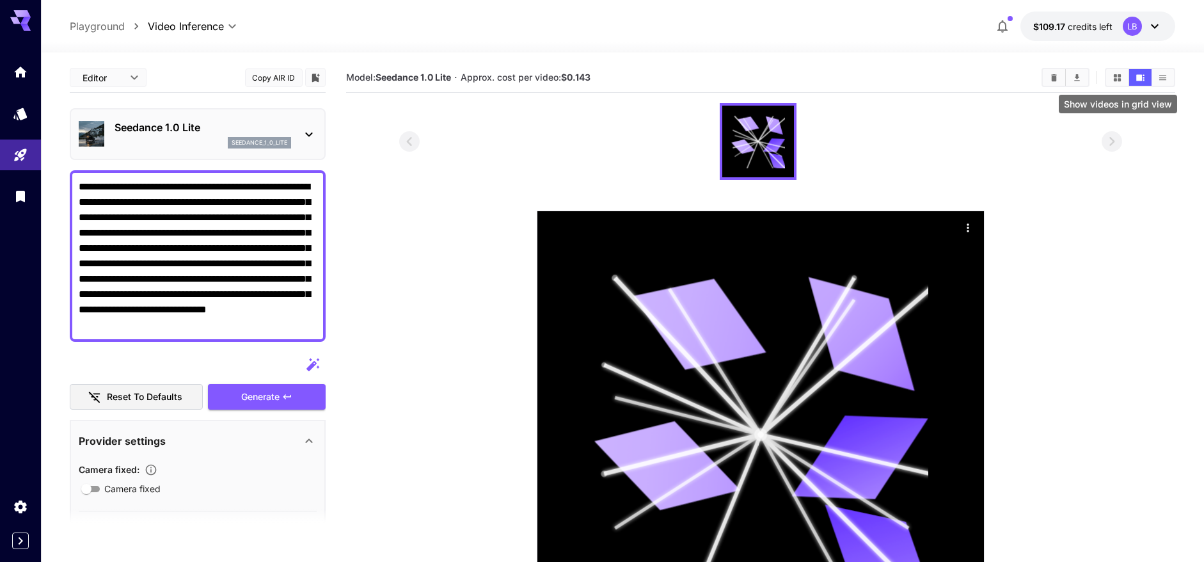
click at [1116, 77] on icon "Show videos in grid view" at bounding box center [1118, 78] width 10 height 10
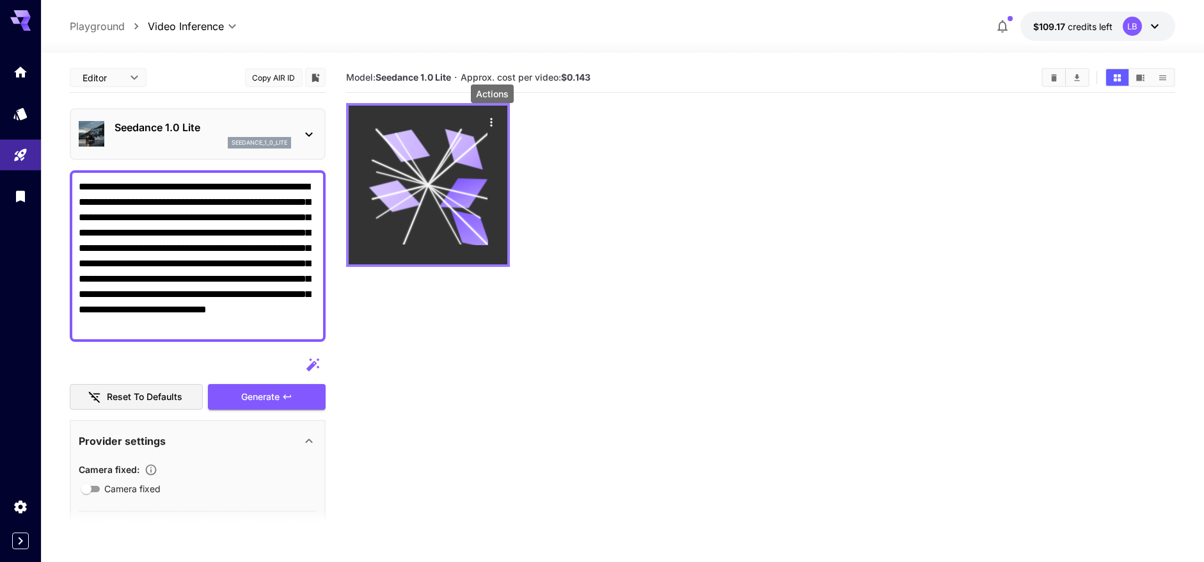
click at [493, 122] on icon "Actions" at bounding box center [492, 122] width 13 height 13
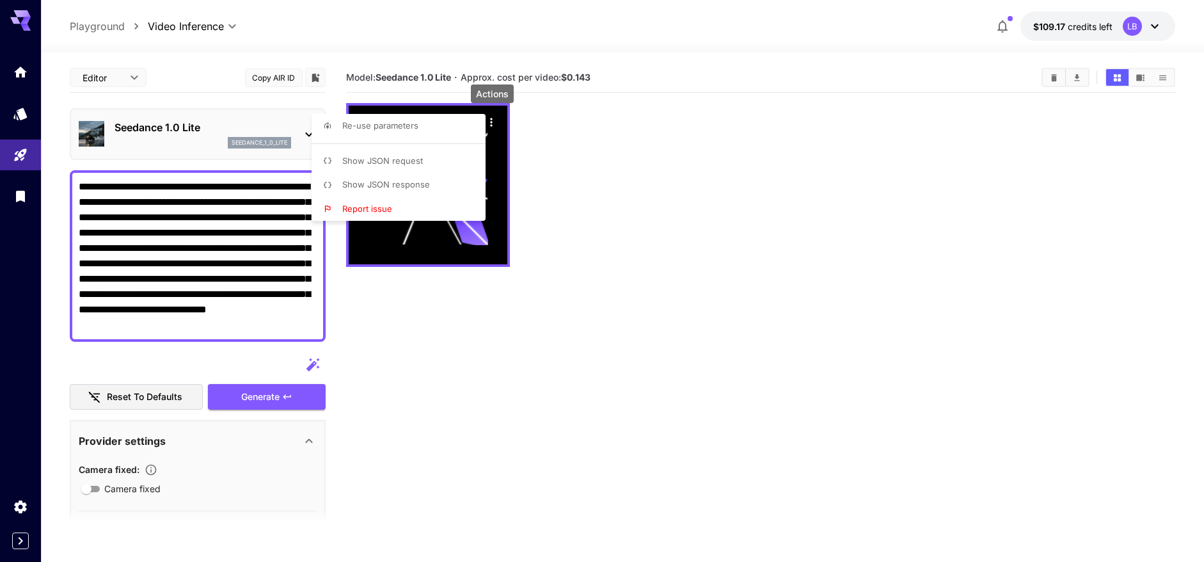
click at [557, 141] on div at bounding box center [602, 281] width 1204 height 562
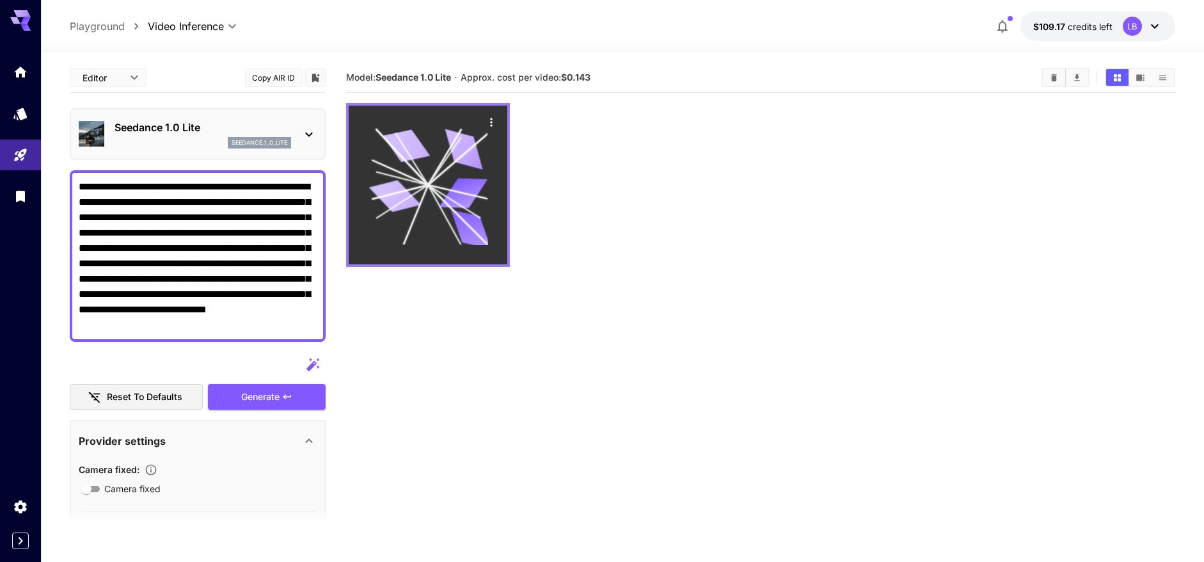
click at [434, 227] on icon at bounding box center [428, 184] width 119 height 119
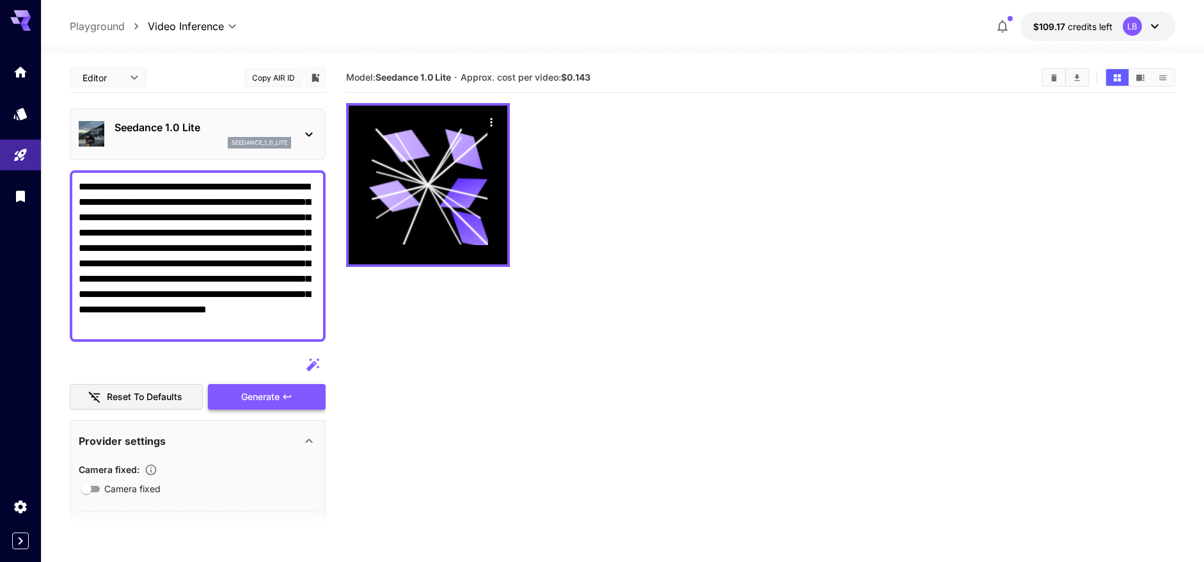
click at [235, 395] on div "Generate" at bounding box center [267, 397] width 118 height 26
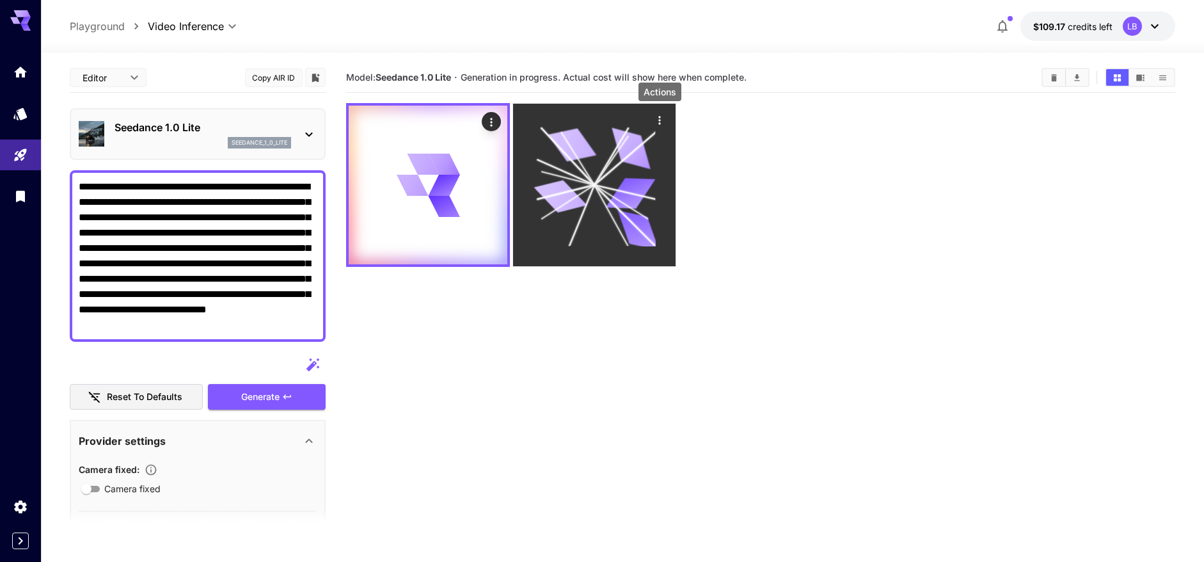
click at [660, 120] on icon "Actions" at bounding box center [660, 120] width 2 height 8
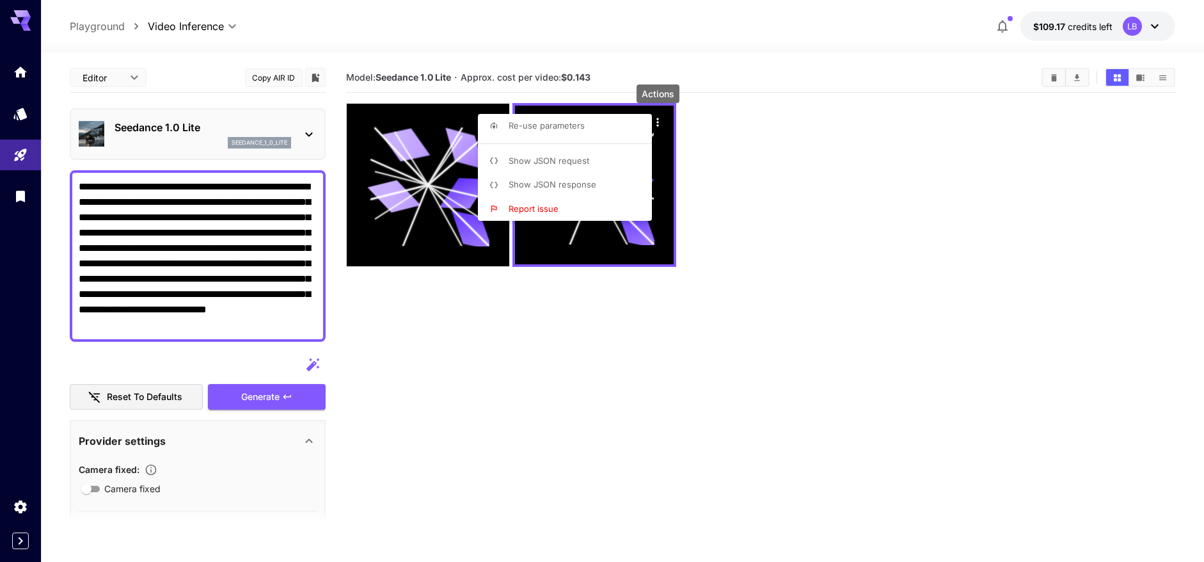
click at [573, 267] on div at bounding box center [602, 281] width 1204 height 562
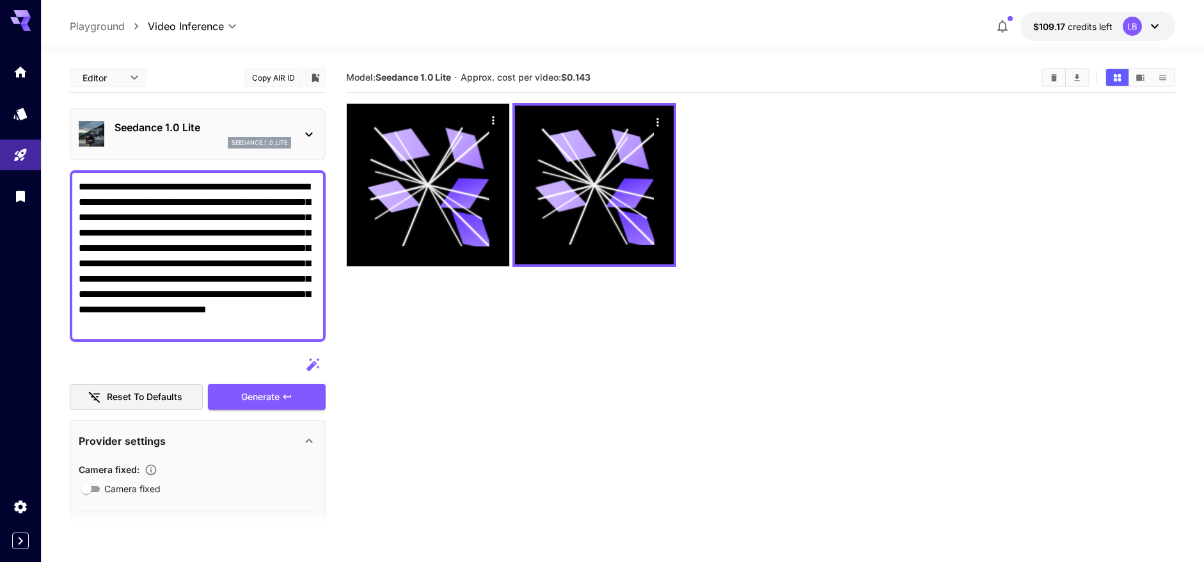
click at [153, 143] on div "seedance_1_0_lite" at bounding box center [203, 143] width 177 height 12
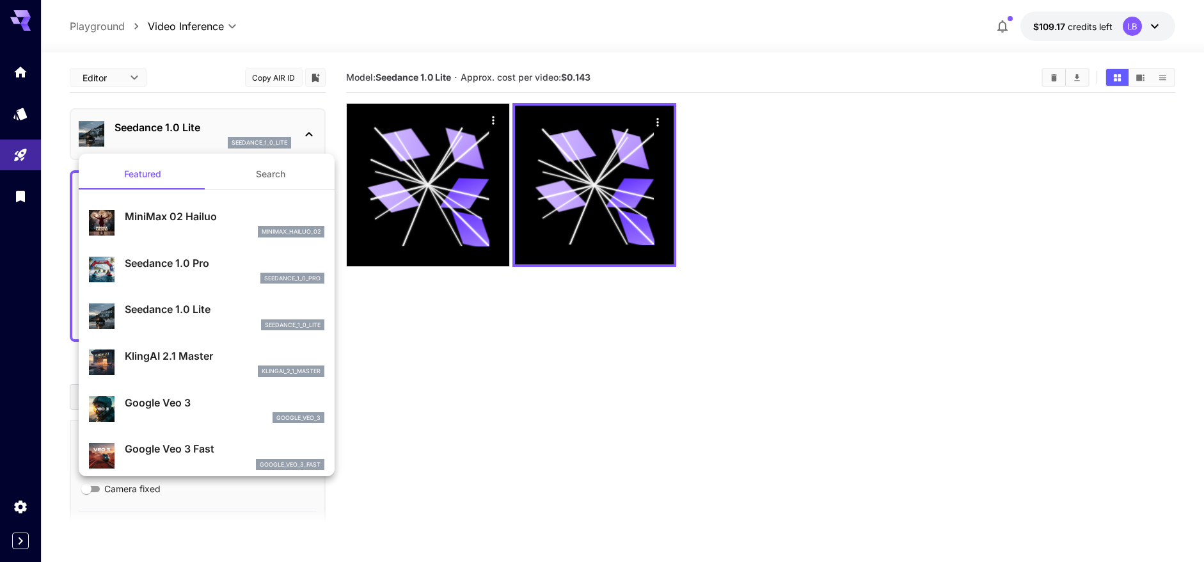
click at [175, 283] on div "seedance_1_0_pro" at bounding box center [225, 279] width 200 height 12
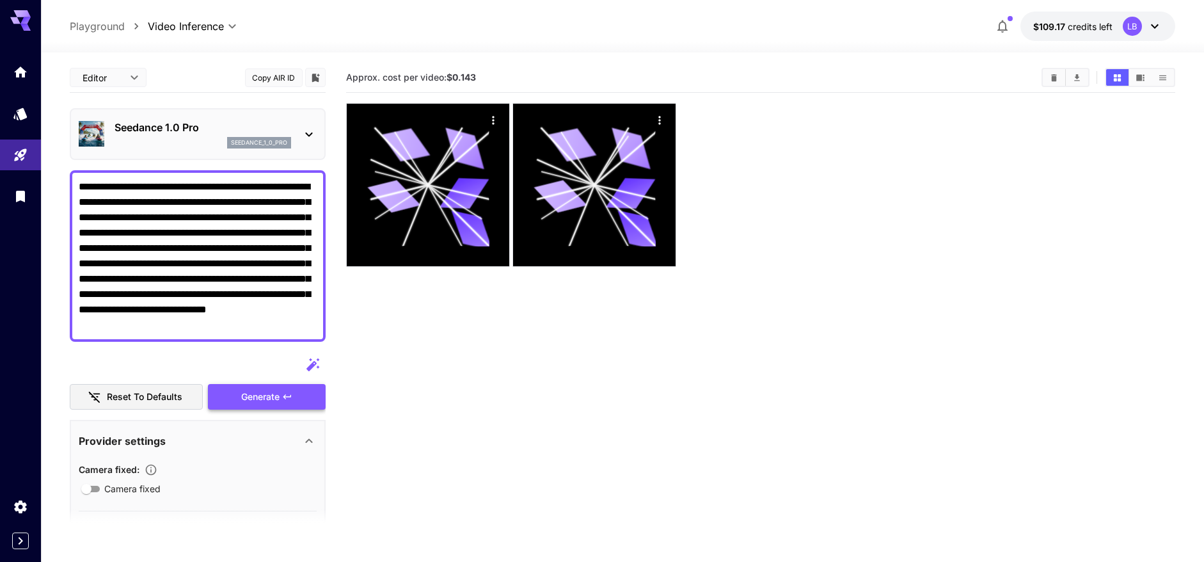
click at [241, 397] on div "Generate" at bounding box center [267, 397] width 118 height 26
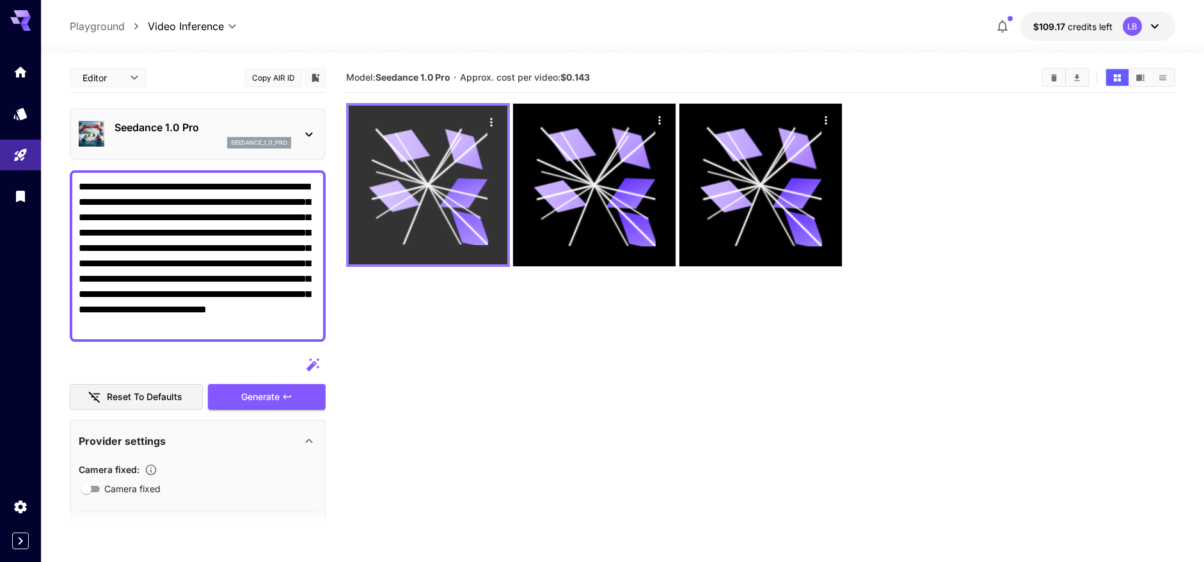
click at [466, 167] on icon at bounding box center [428, 184] width 119 height 119
